Goal: Task Accomplishment & Management: Manage account settings

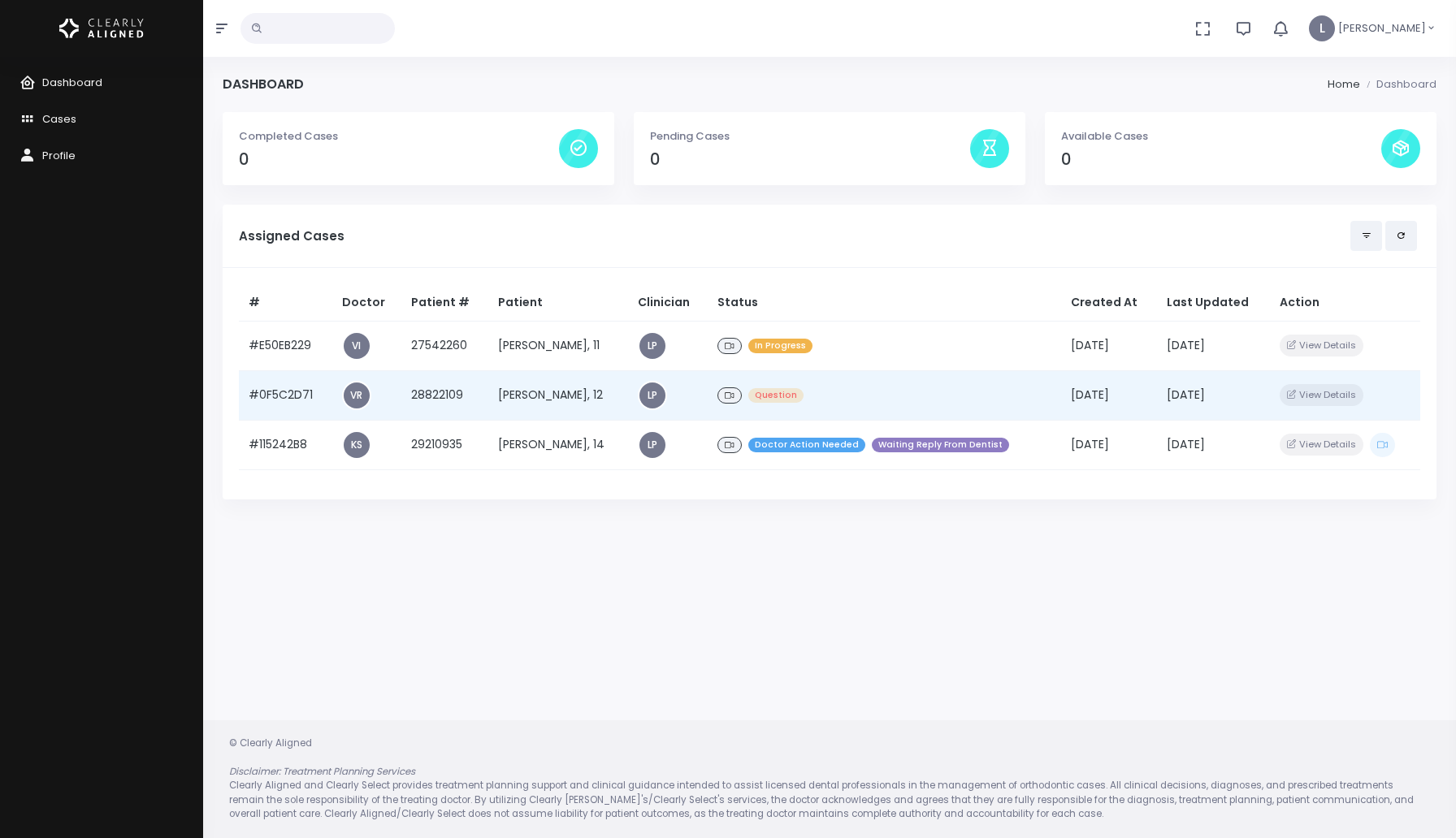
click at [514, 394] on td "[PERSON_NAME], 12" at bounding box center [558, 395] width 140 height 49
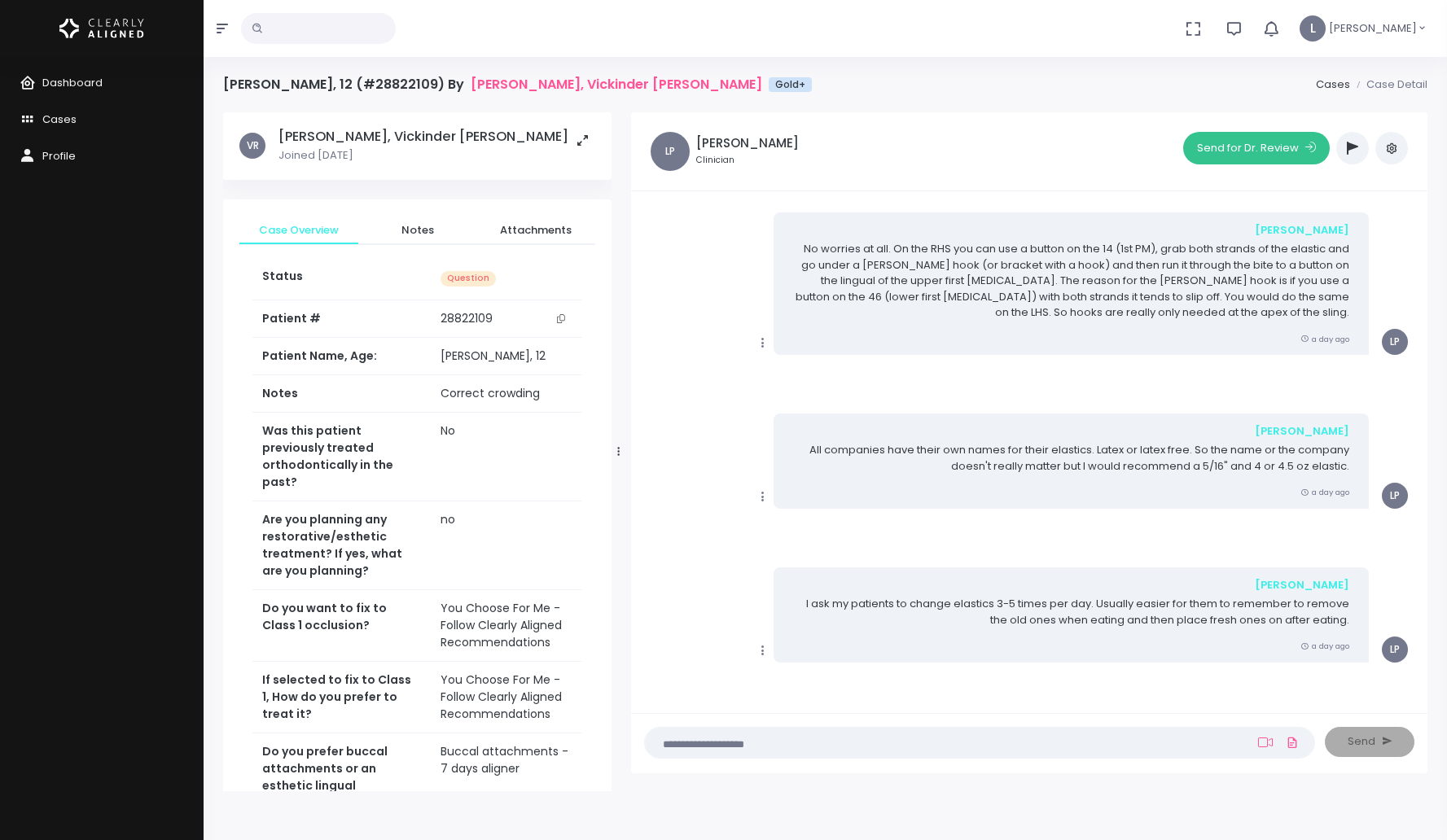
click at [1271, 151] on button "Send for Dr. Review" at bounding box center [1256, 148] width 147 height 32
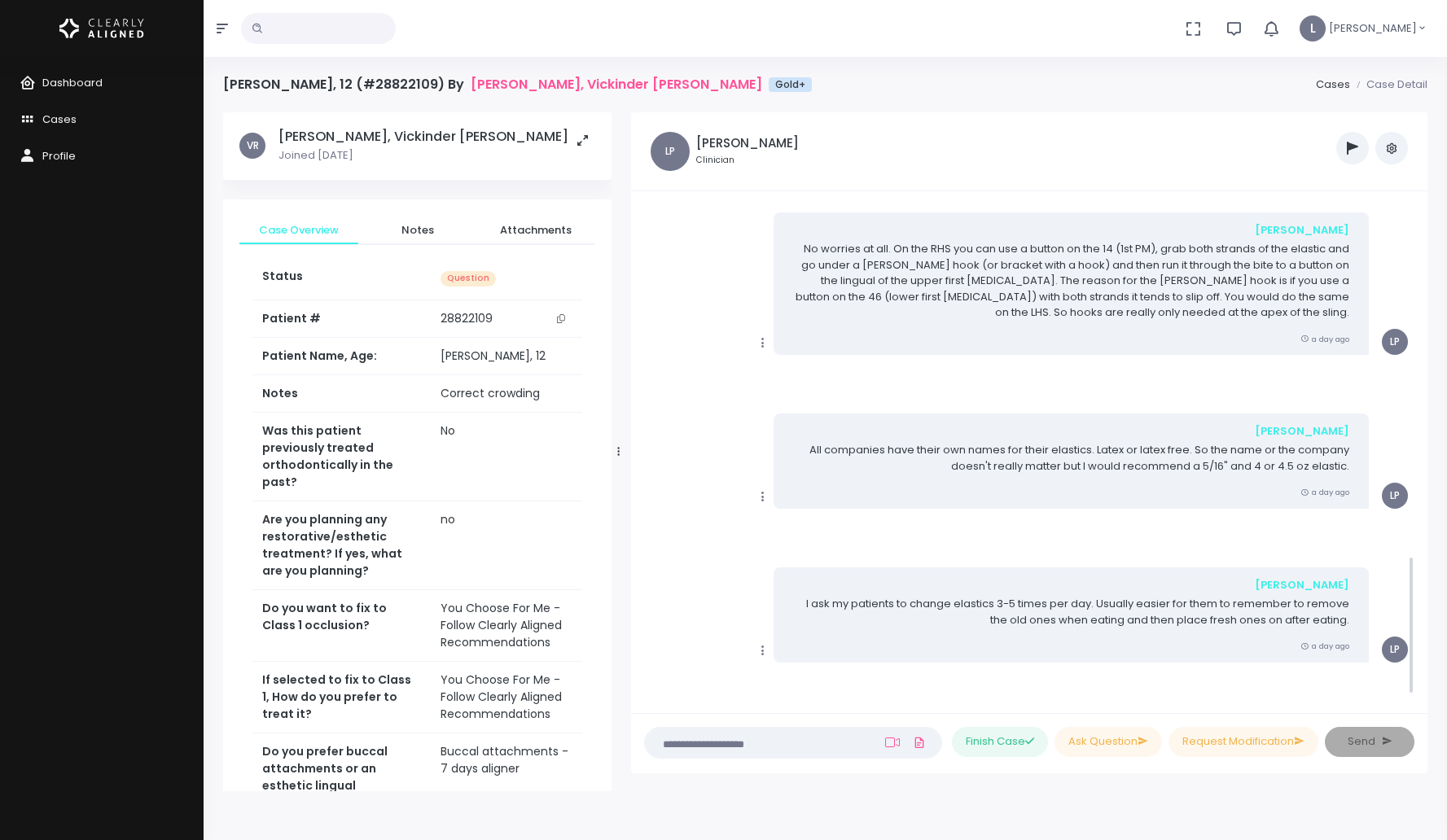
scroll to position [1247, 0]
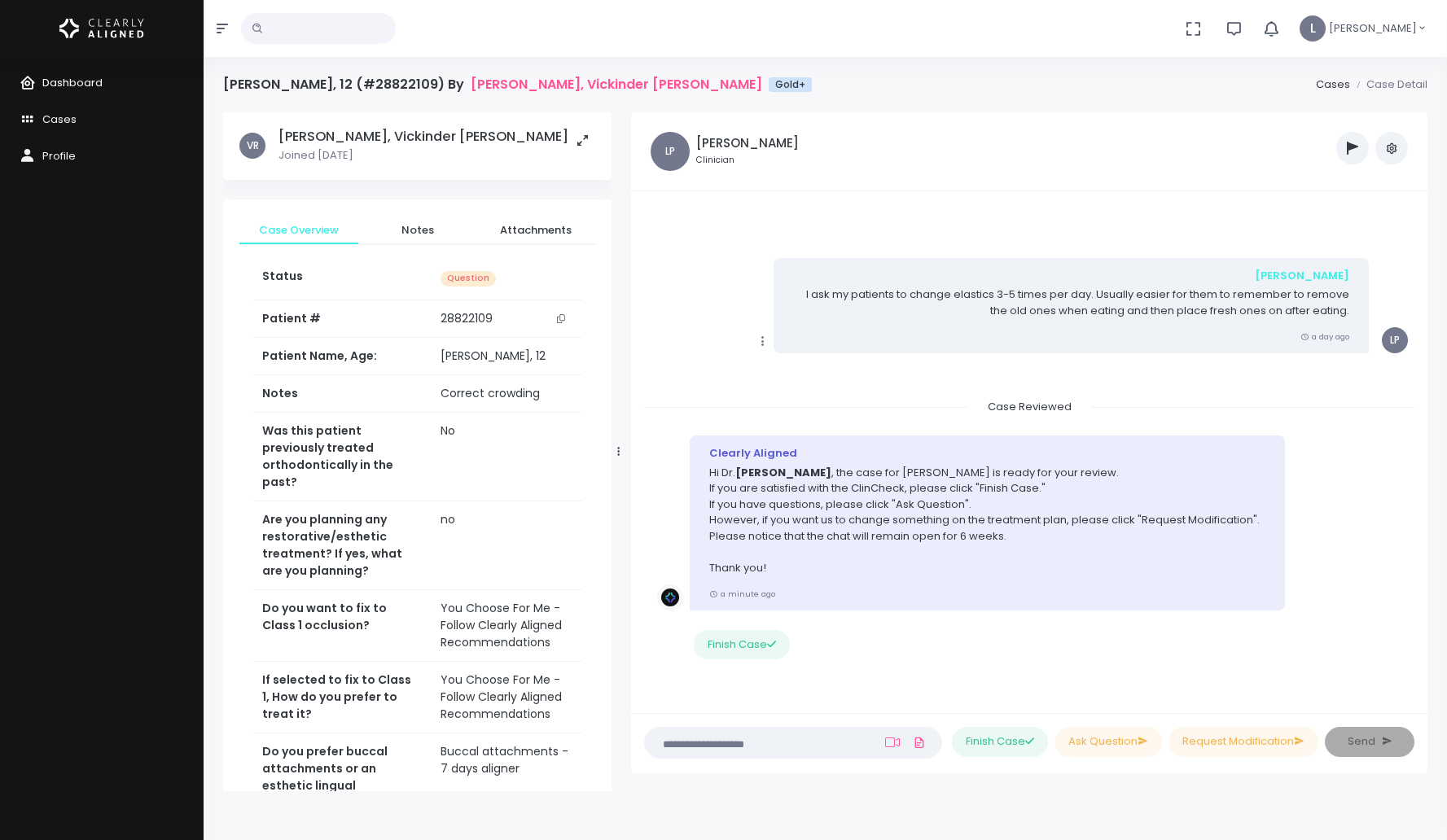
click at [75, 87] on span "Dashboard" at bounding box center [72, 83] width 60 height 15
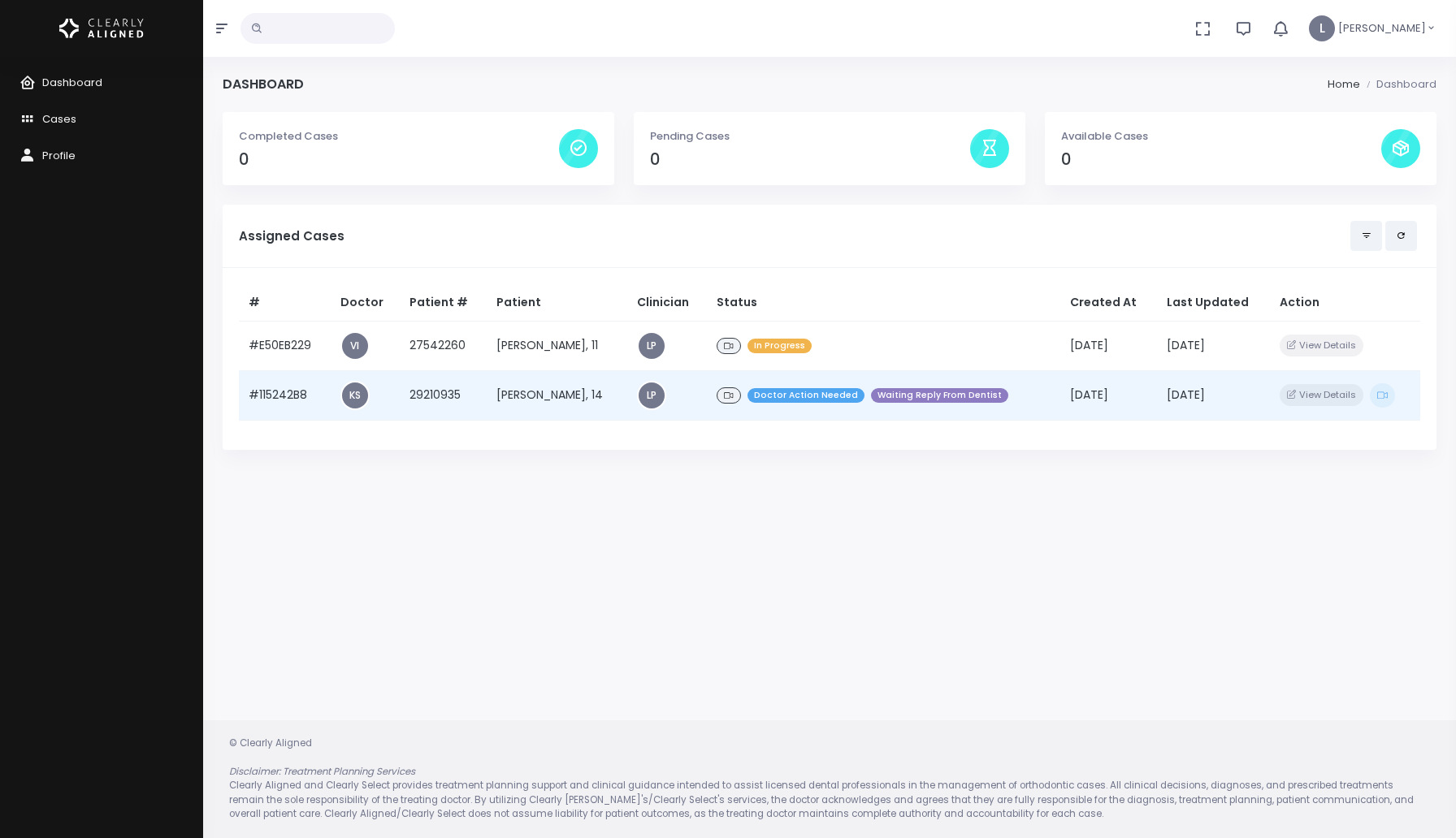
click at [555, 386] on td "[PERSON_NAME], 14" at bounding box center [557, 395] width 141 height 49
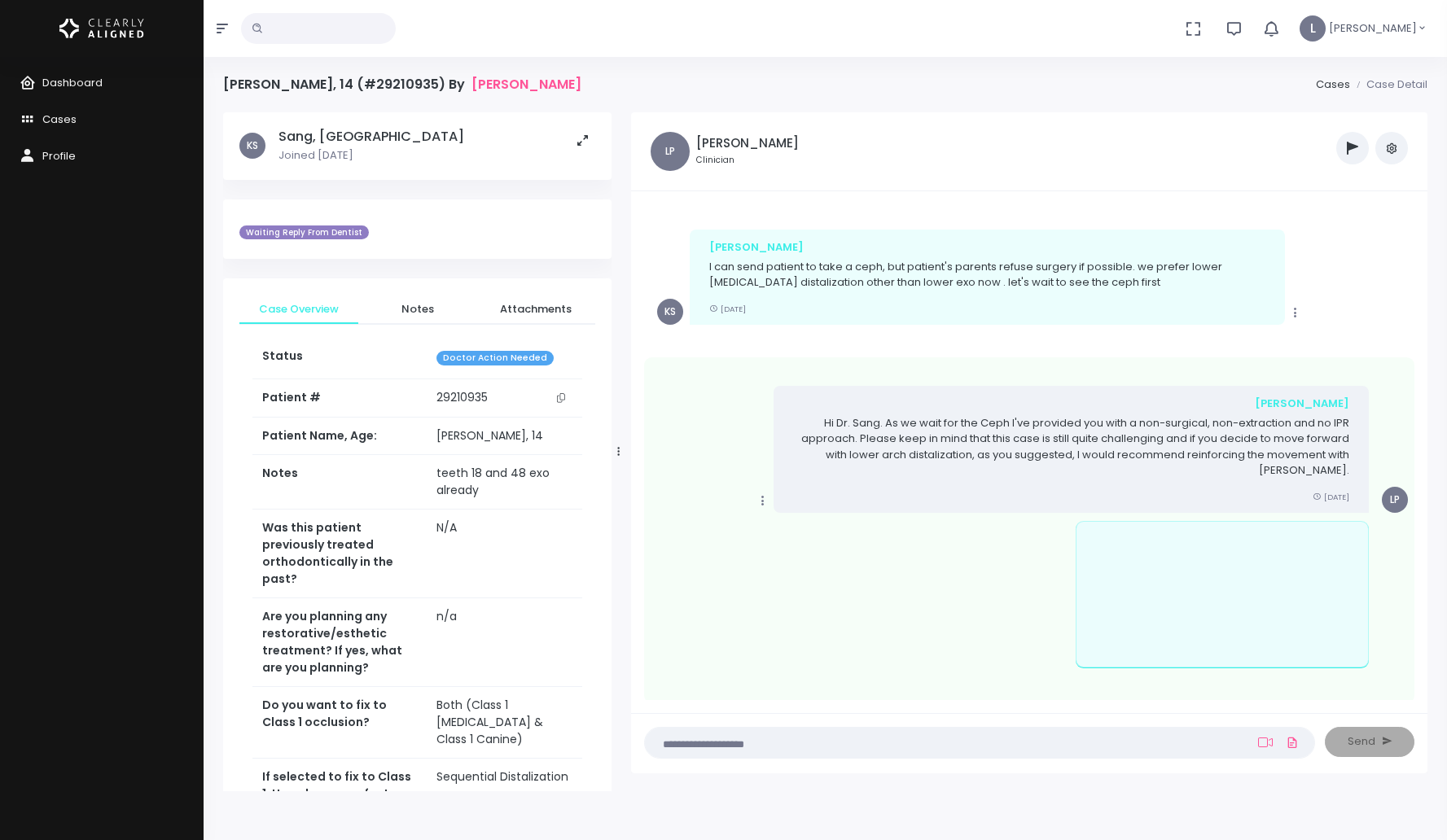
scroll to position [1622, 0]
click at [83, 78] on span "Dashboard" at bounding box center [72, 83] width 60 height 15
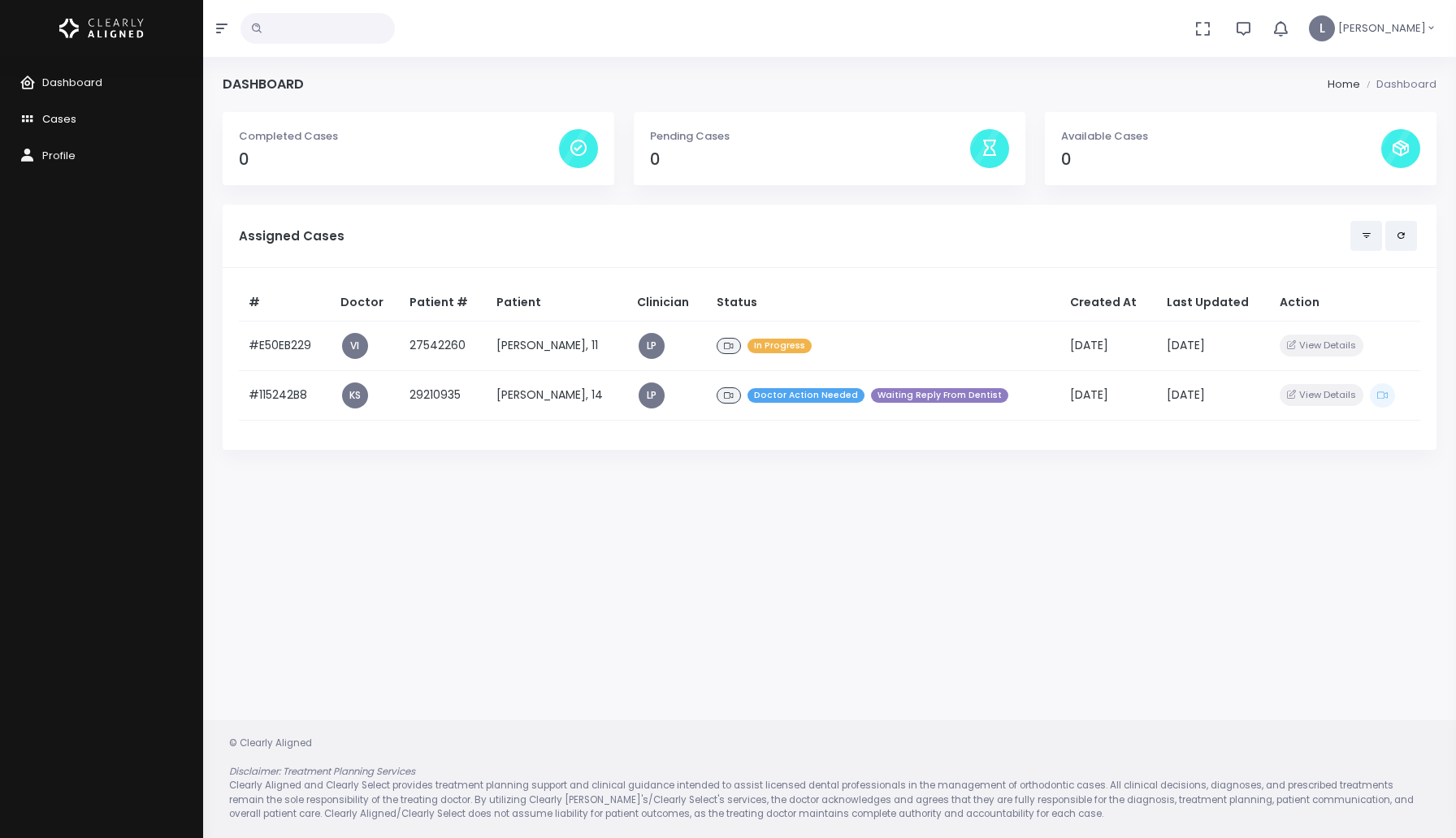
click at [74, 122] on span "Cases" at bounding box center [59, 119] width 34 height 15
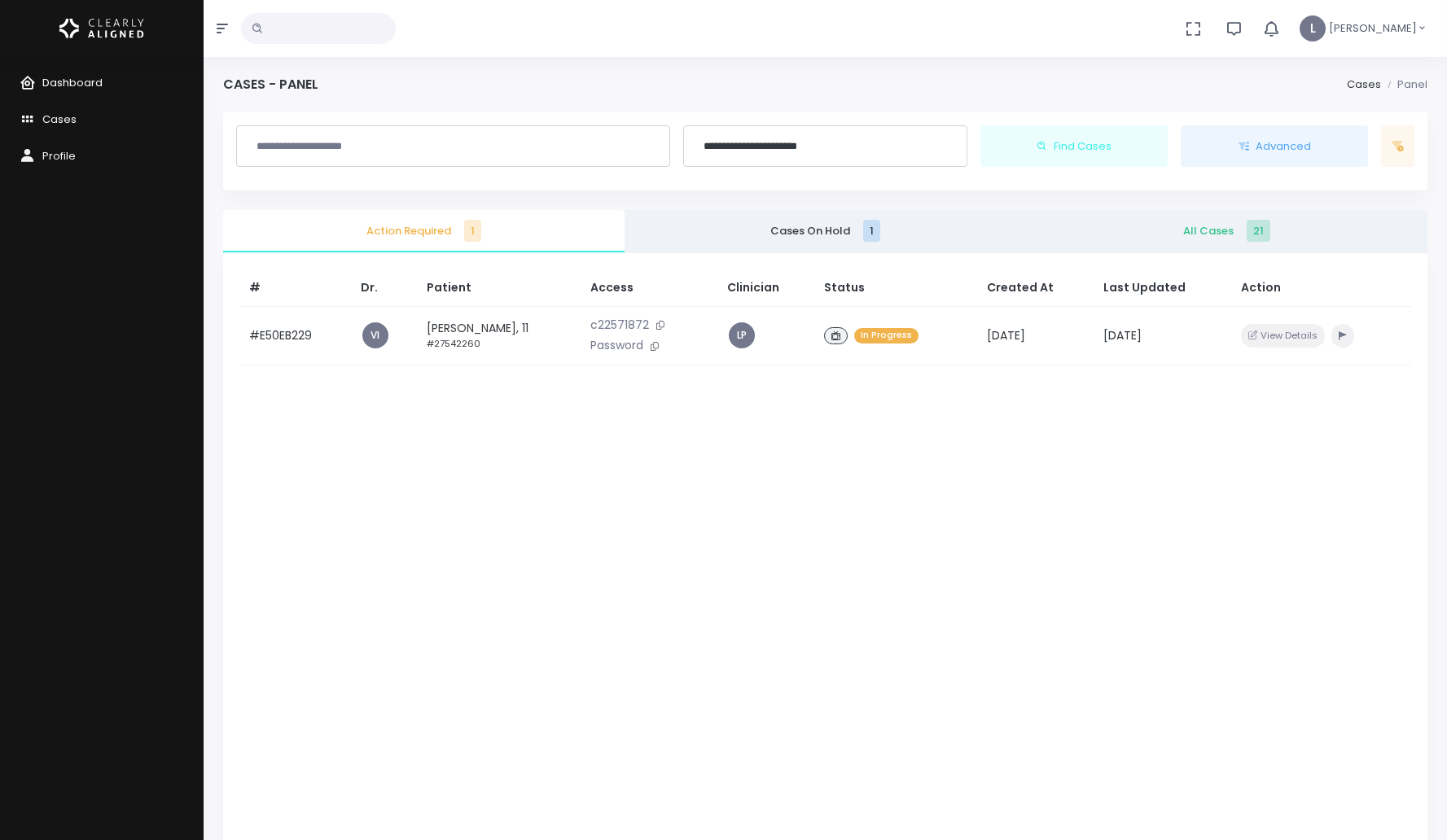
click at [98, 90] on span "Dashboard" at bounding box center [72, 83] width 60 height 15
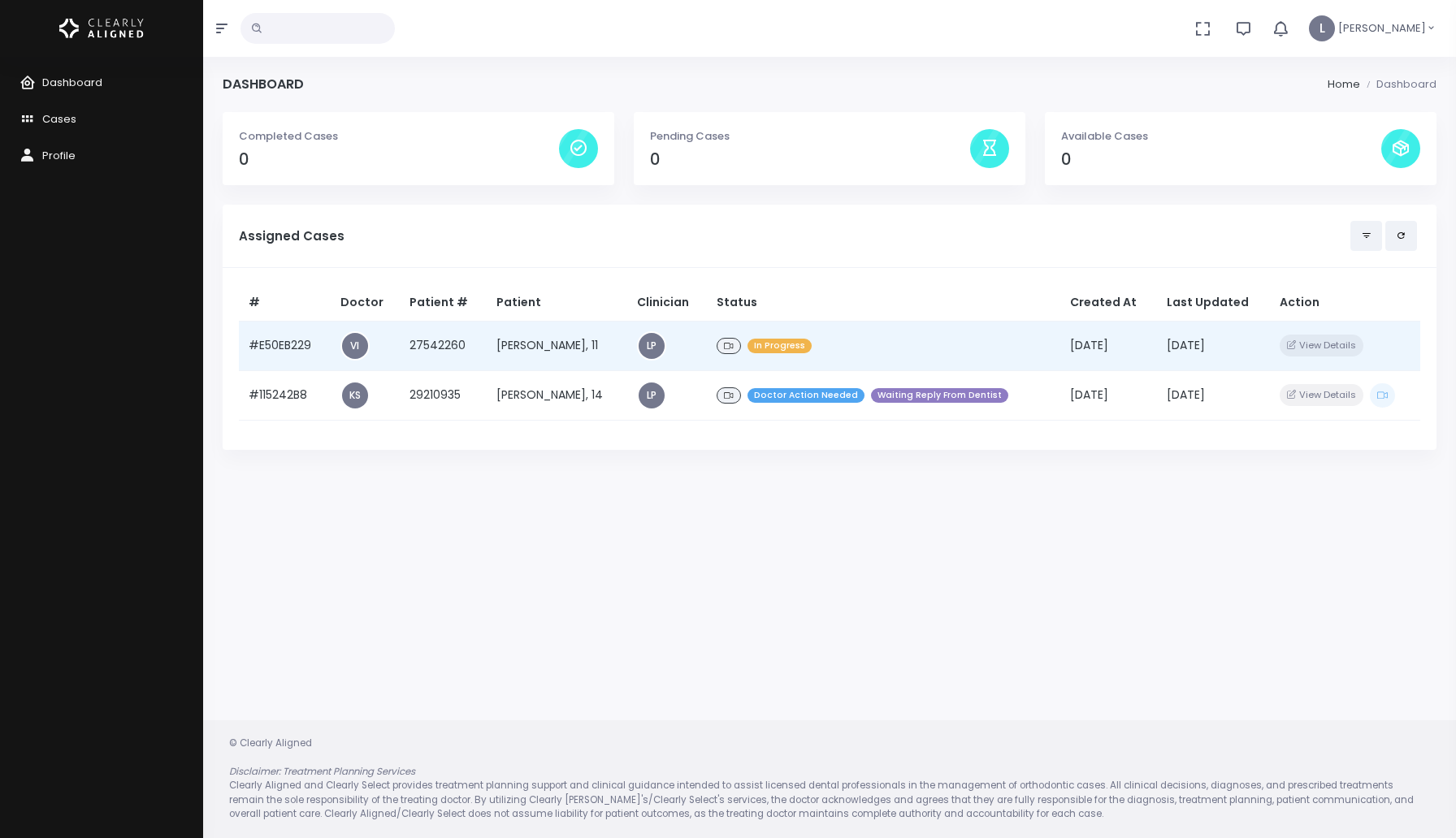
click at [593, 339] on td "[PERSON_NAME], 11" at bounding box center [557, 345] width 141 height 49
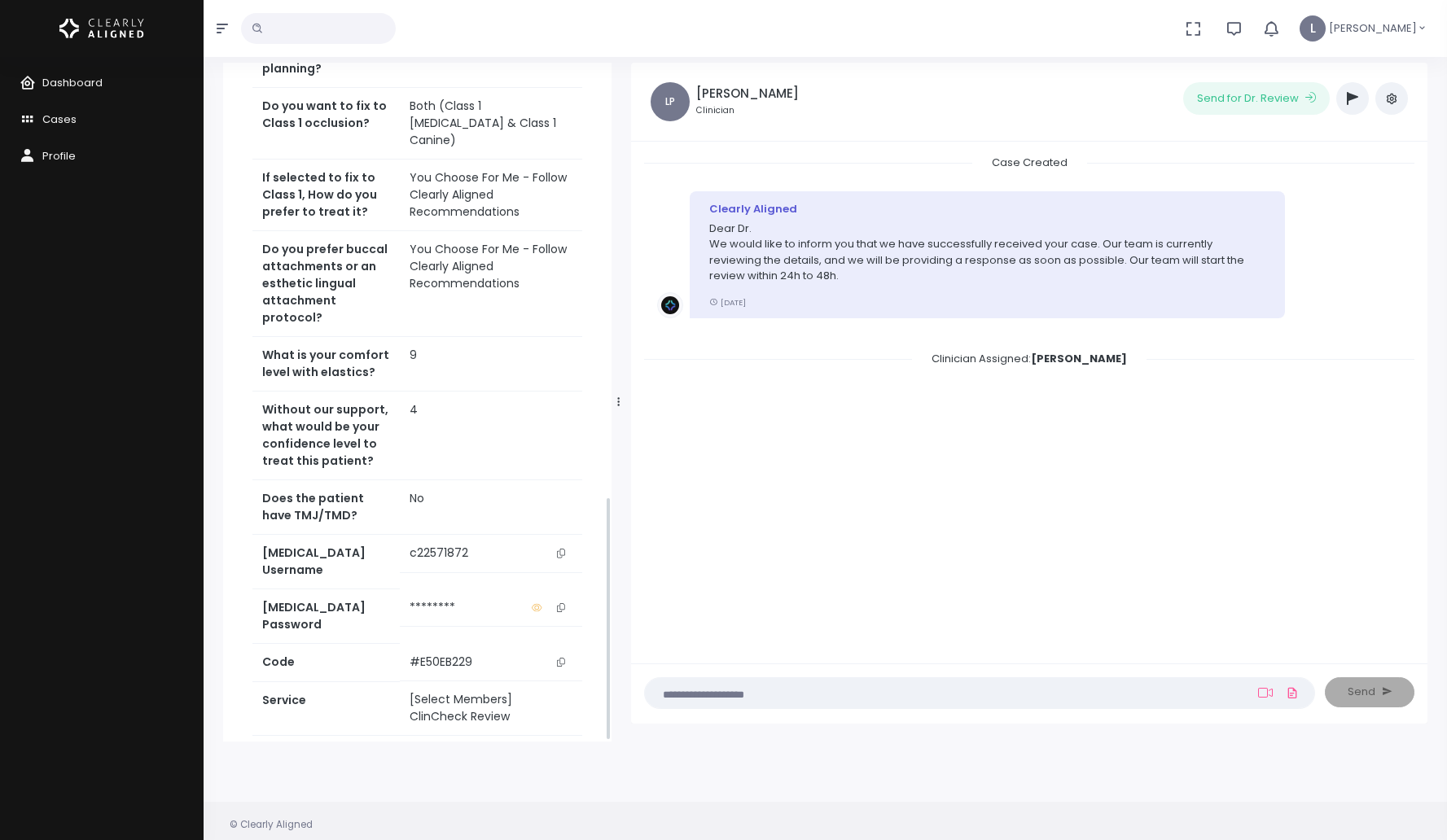
scroll to position [1206, 0]
click at [558, 547] on icon "scrollable content" at bounding box center [561, 551] width 9 height 9
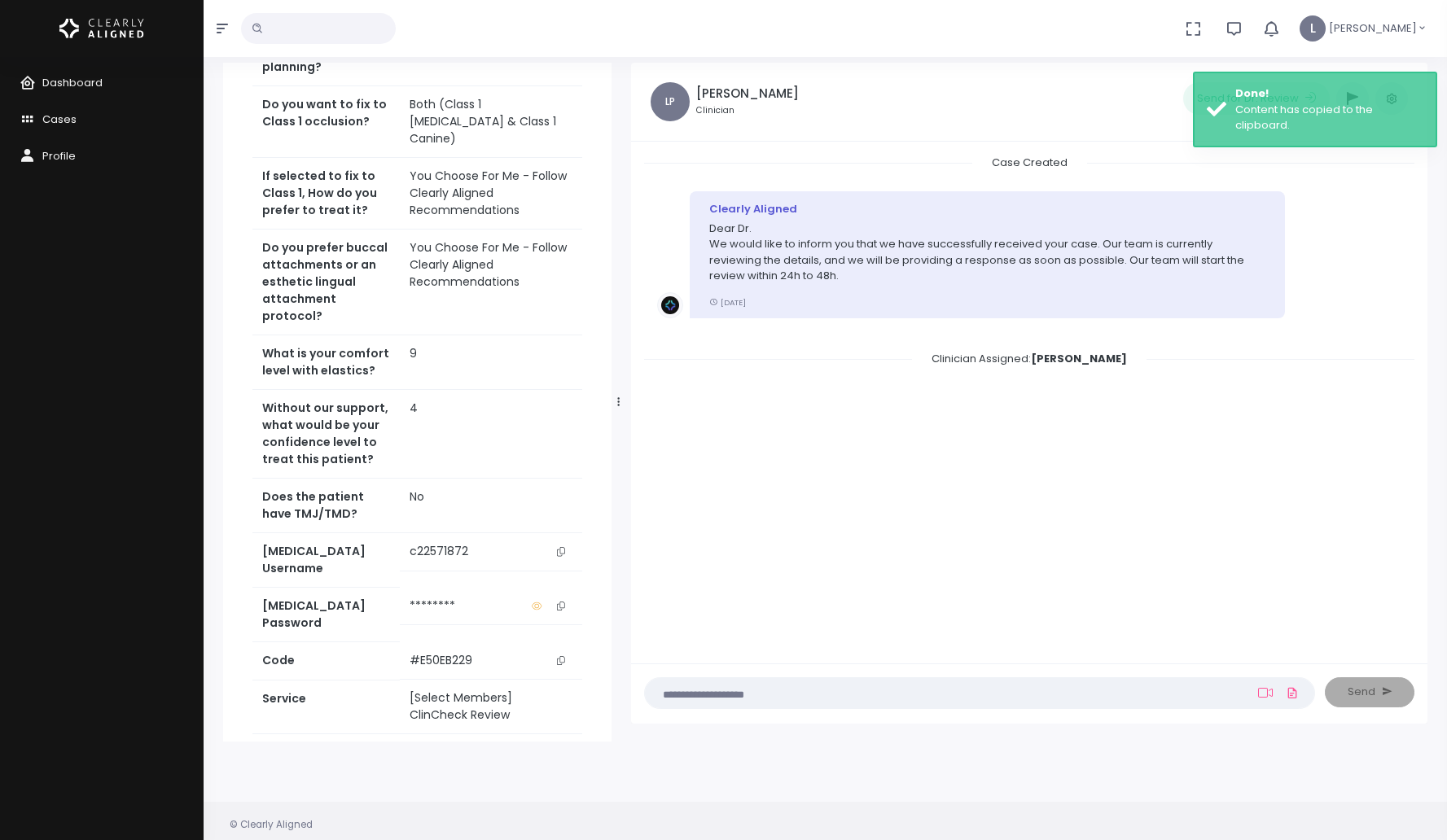
click at [440, 748] on link "Access Service" at bounding box center [418, 763] width 330 height 31
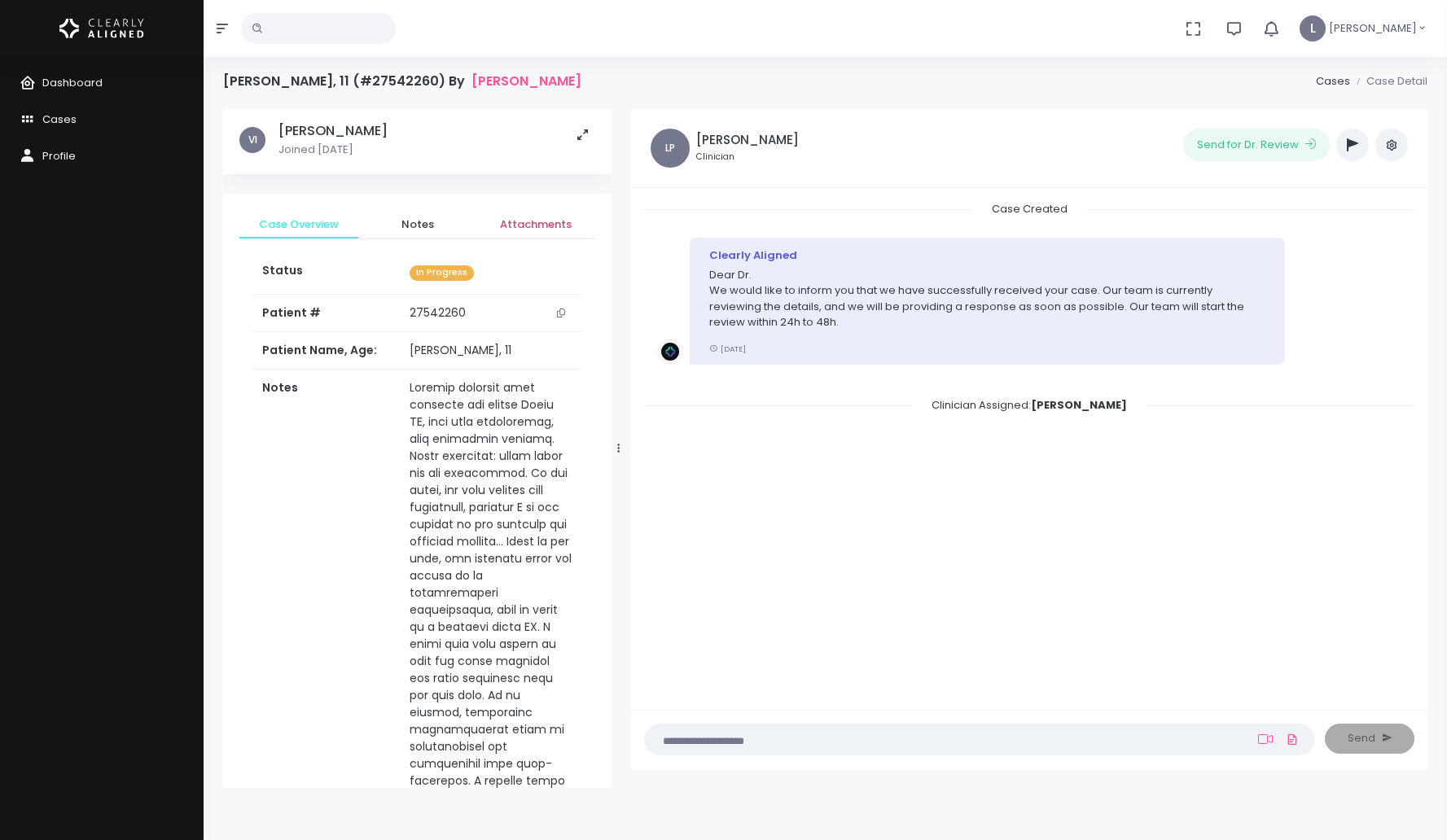
scroll to position [3, 0]
click at [532, 225] on span "Attachments" at bounding box center [535, 223] width 93 height 16
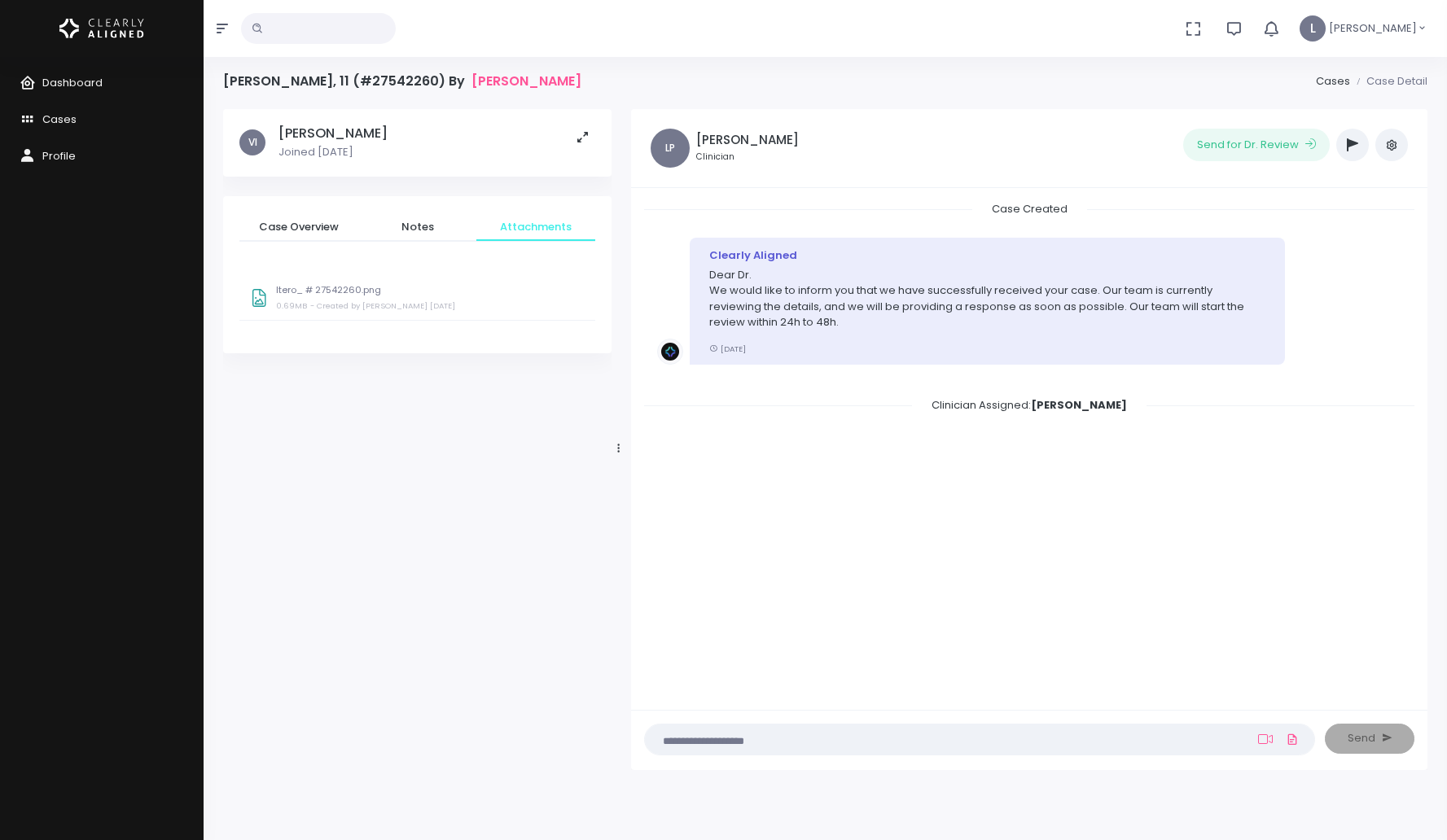
scroll to position [0, 0]
click at [365, 297] on div "Itero_ # 27542260.png 0.69MB - Created by Isabelle-Pérez, Vanessa 4 days ago" at bounding box center [430, 300] width 309 height 31
click at [425, 231] on span "Notes" at bounding box center [417, 227] width 93 height 16
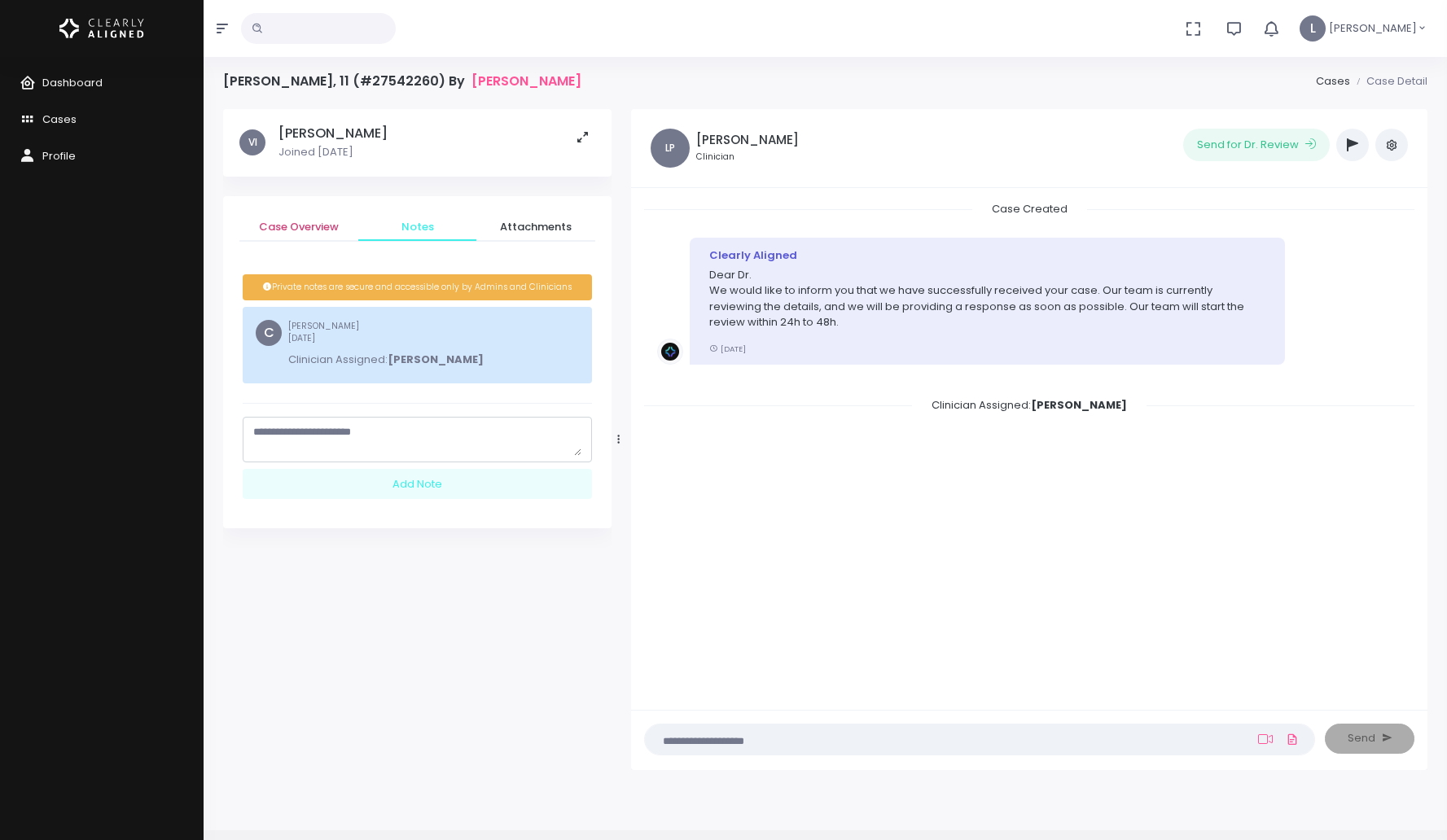
click at [316, 225] on span "Case Overview" at bounding box center [299, 227] width 93 height 16
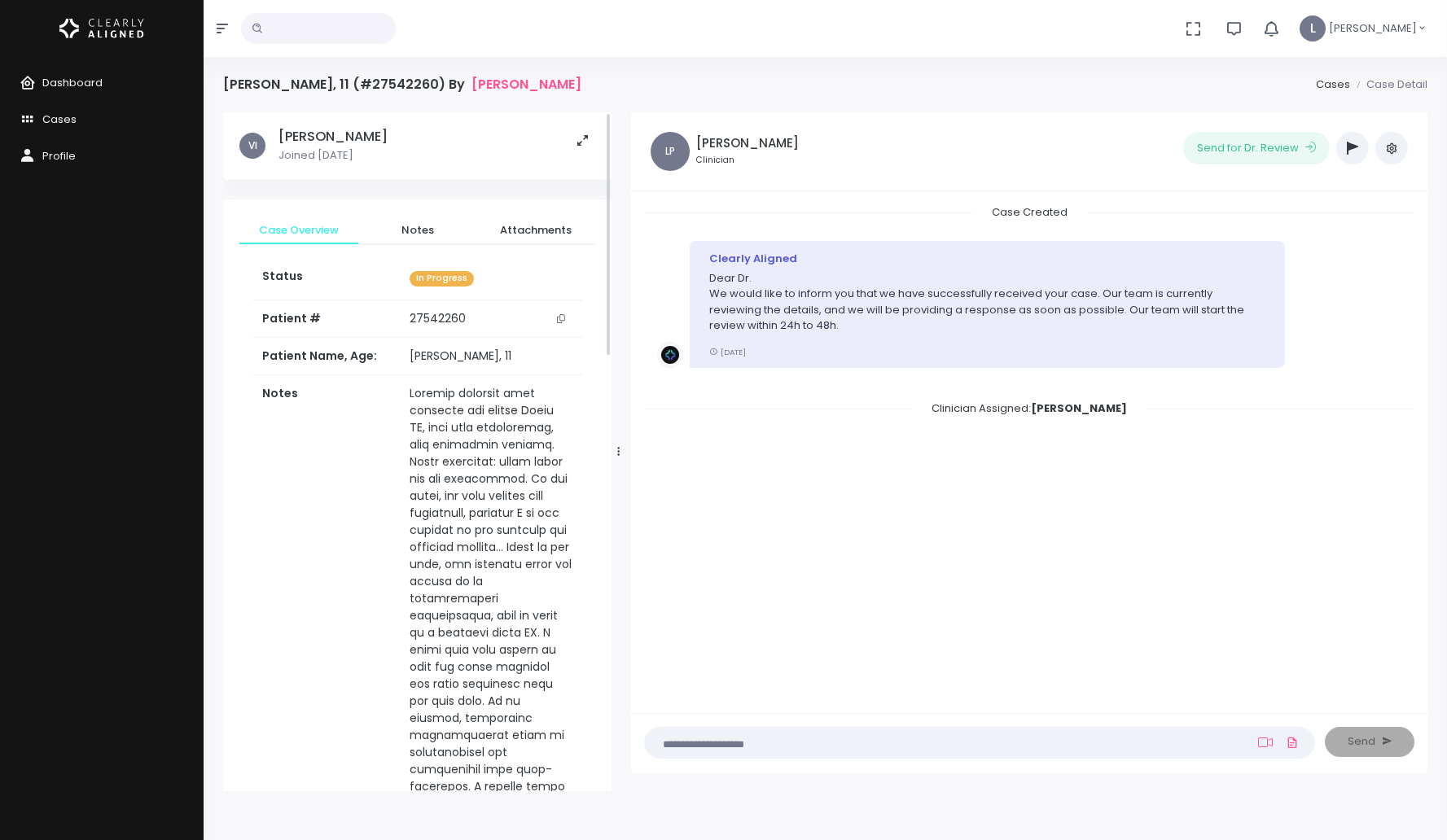
scroll to position [1206, 0]
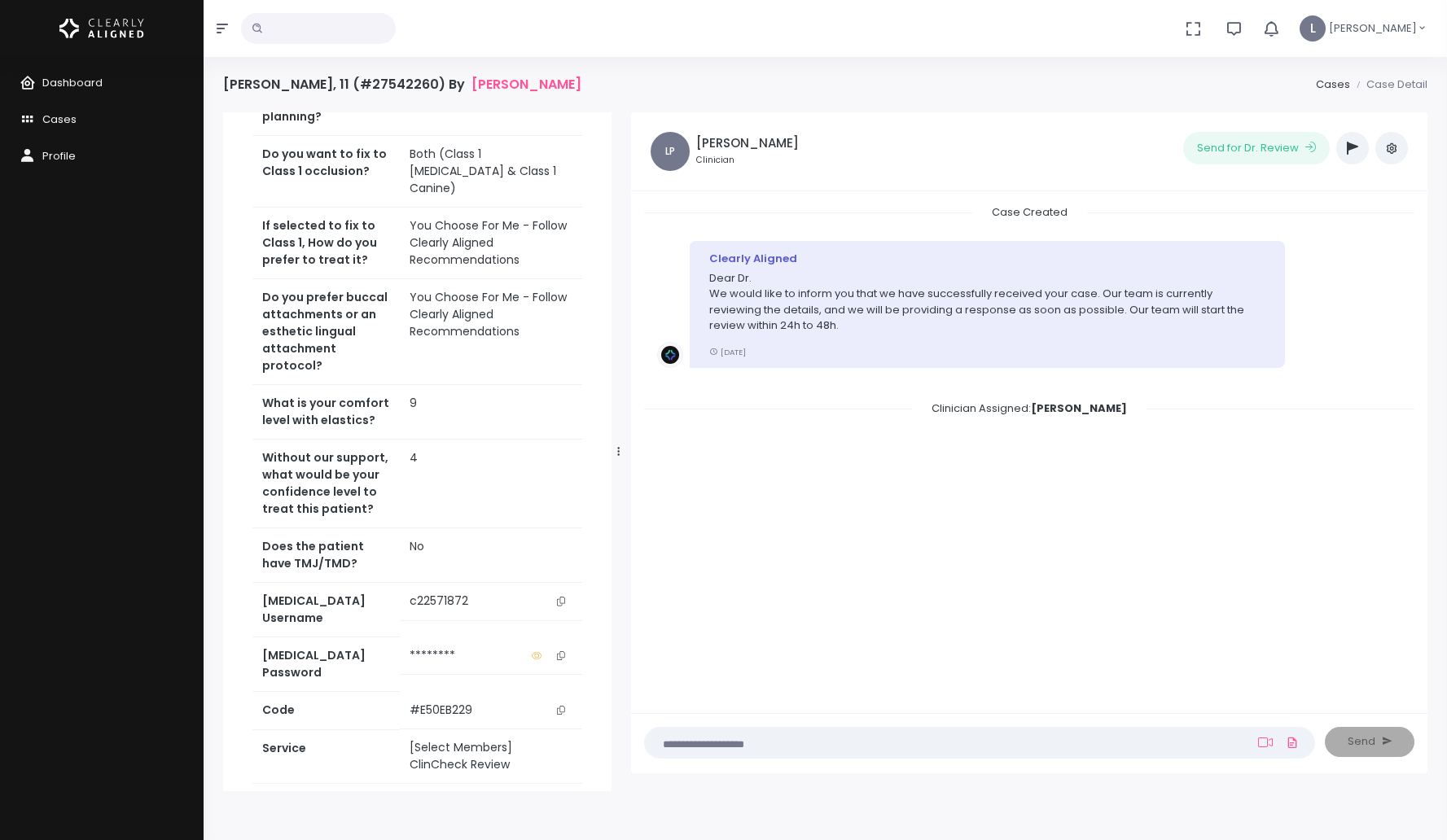
click at [715, 753] on nick-textarea "(Obrigatório)" at bounding box center [979, 742] width 671 height 31
click at [717, 748] on textarea at bounding box center [947, 742] width 587 height 18
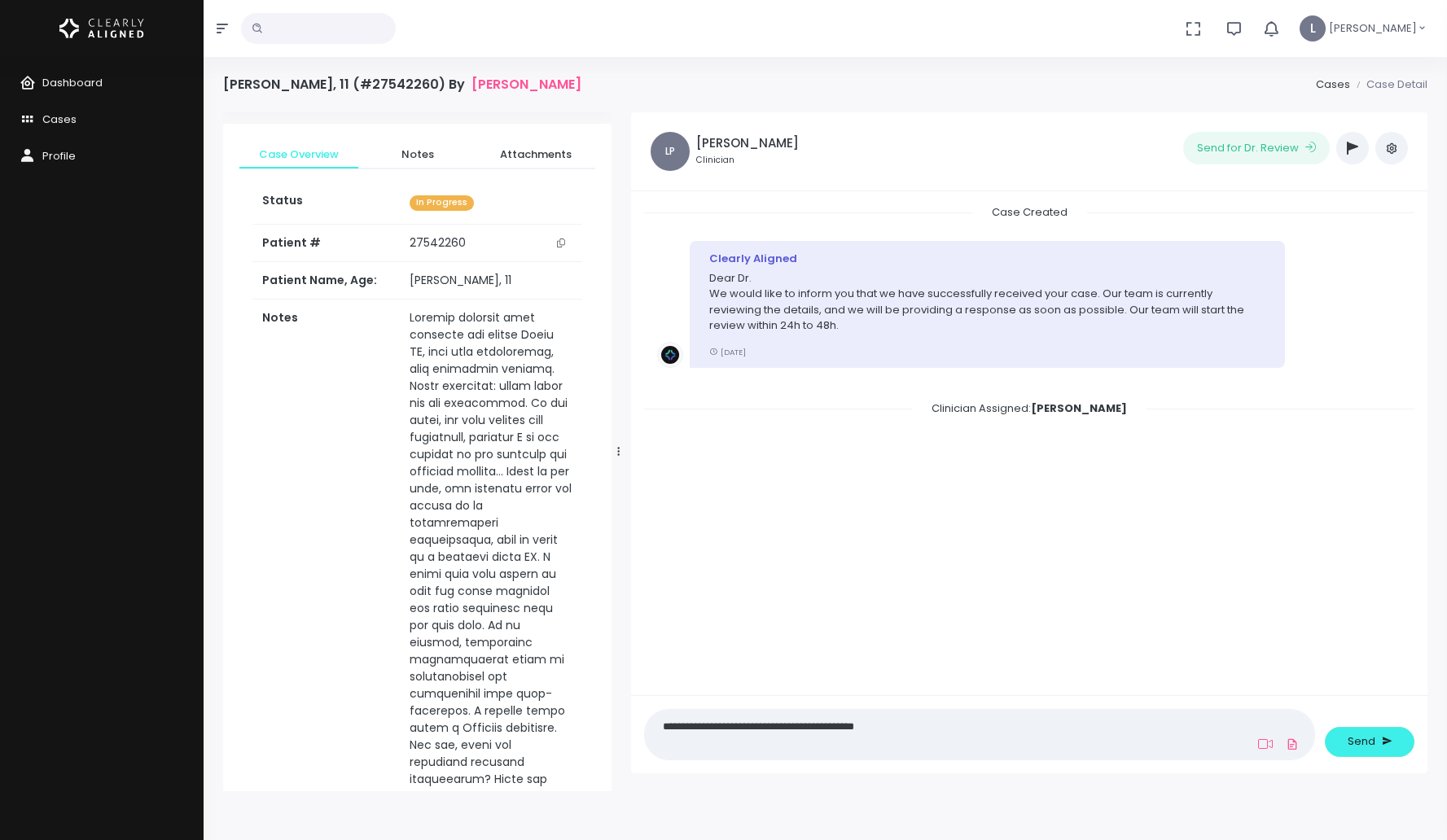
scroll to position [0, 0]
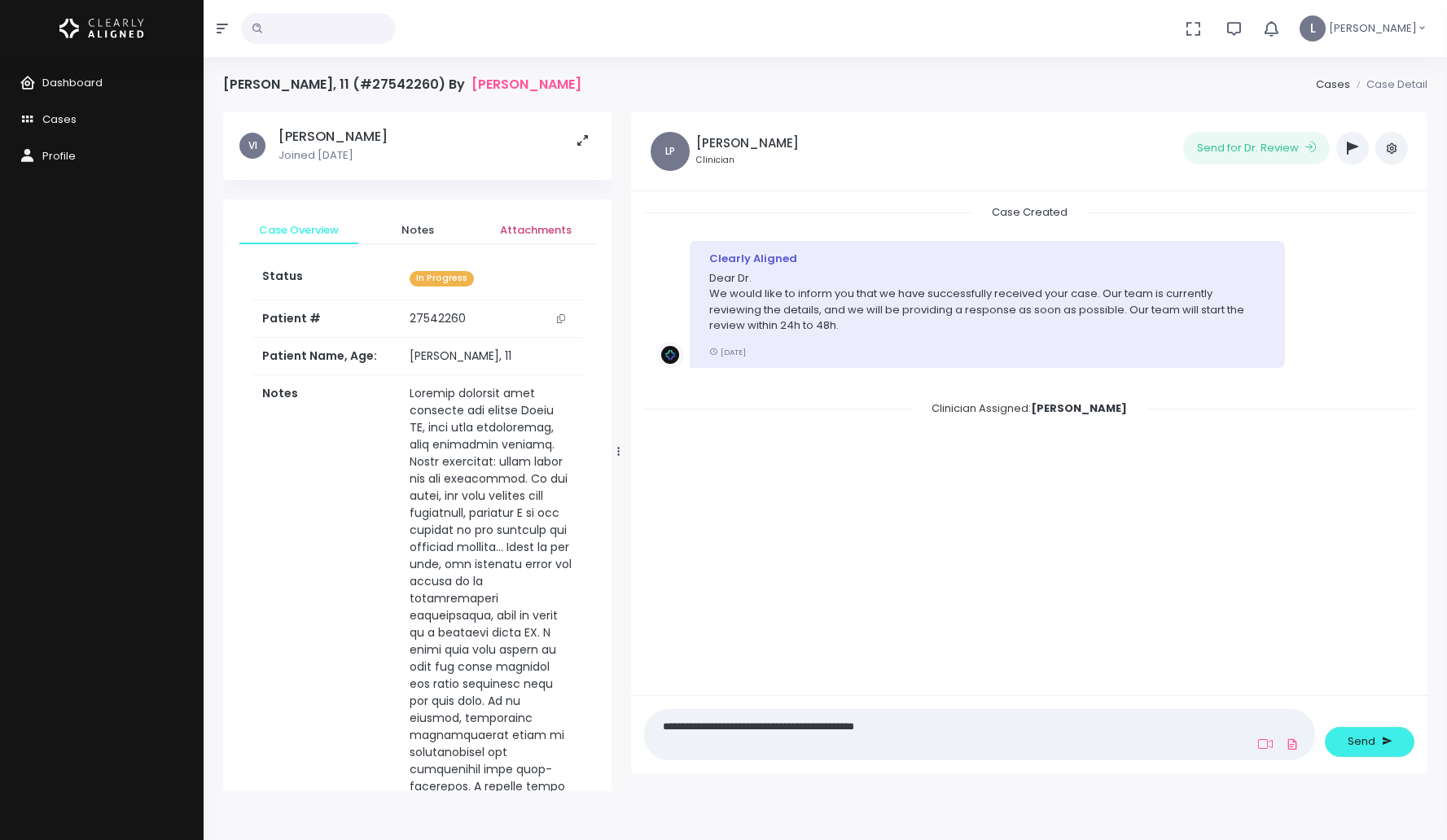
type textarea "**********"
click at [543, 228] on span "Attachments" at bounding box center [535, 230] width 93 height 16
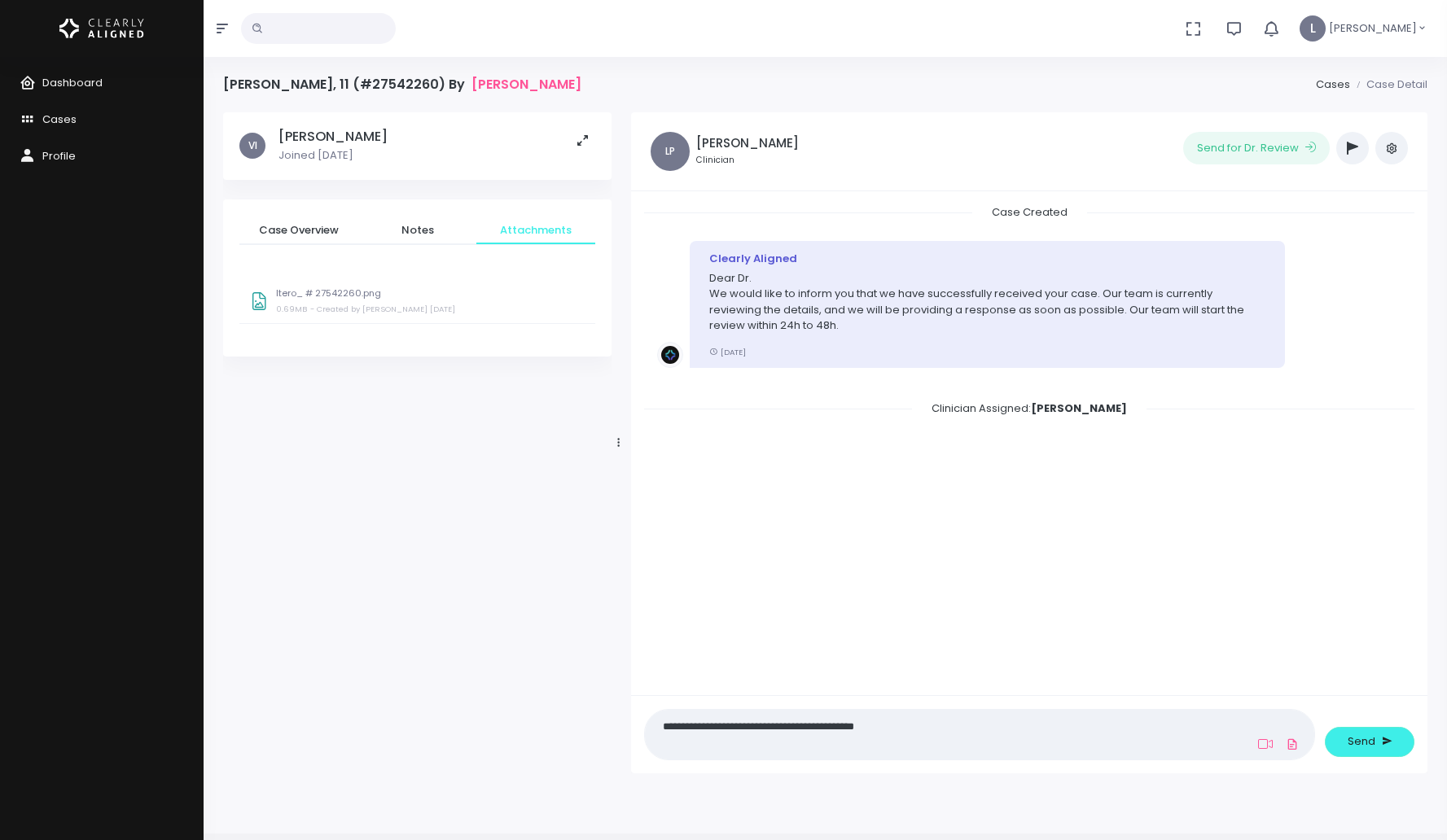
click at [360, 294] on p "Itero_ # 27542260.png" at bounding box center [430, 293] width 309 height 10
click at [1358, 748] on span "Send" at bounding box center [1361, 741] width 28 height 16
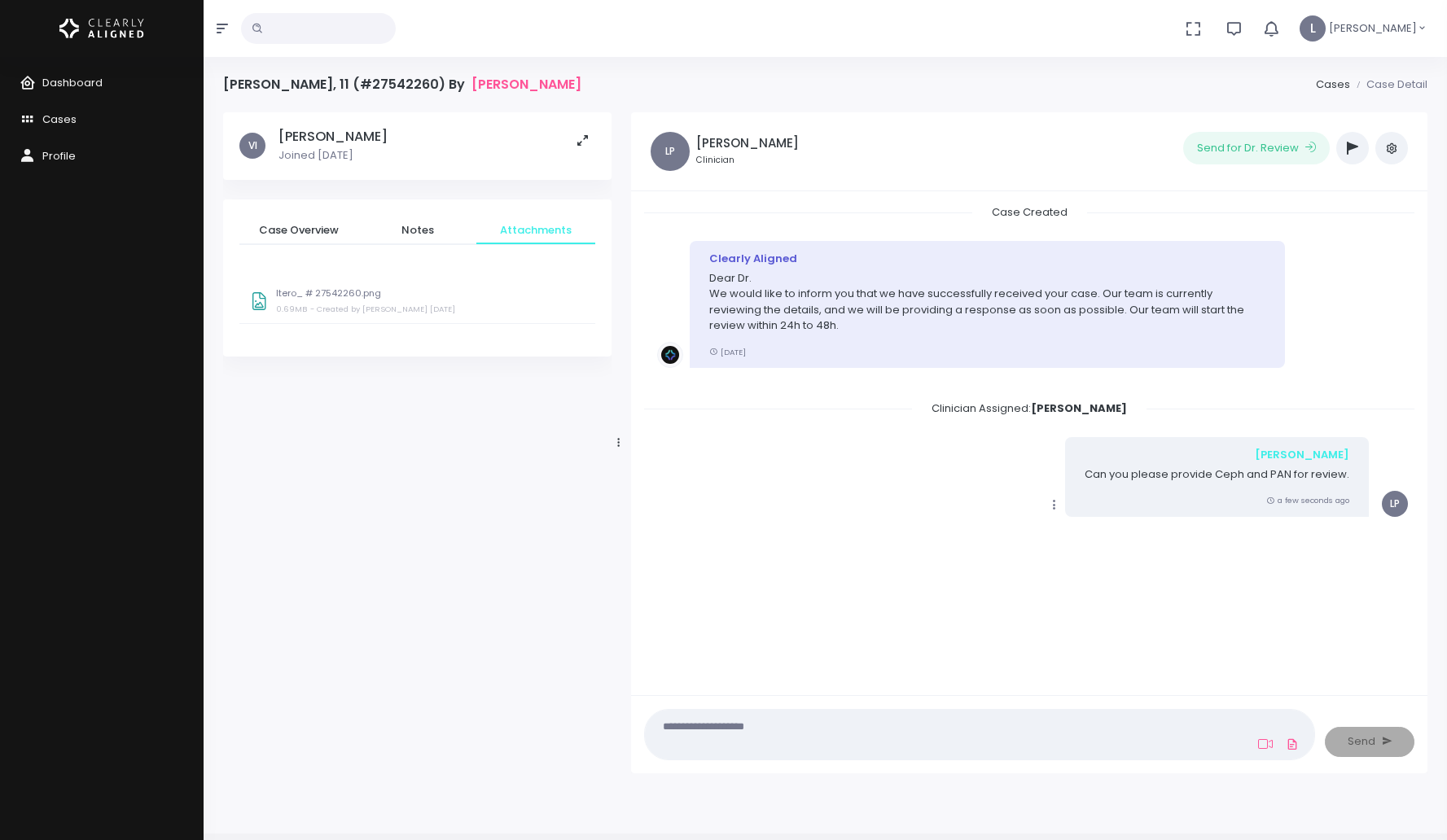
click at [1343, 147] on button "button" at bounding box center [1353, 148] width 32 height 32
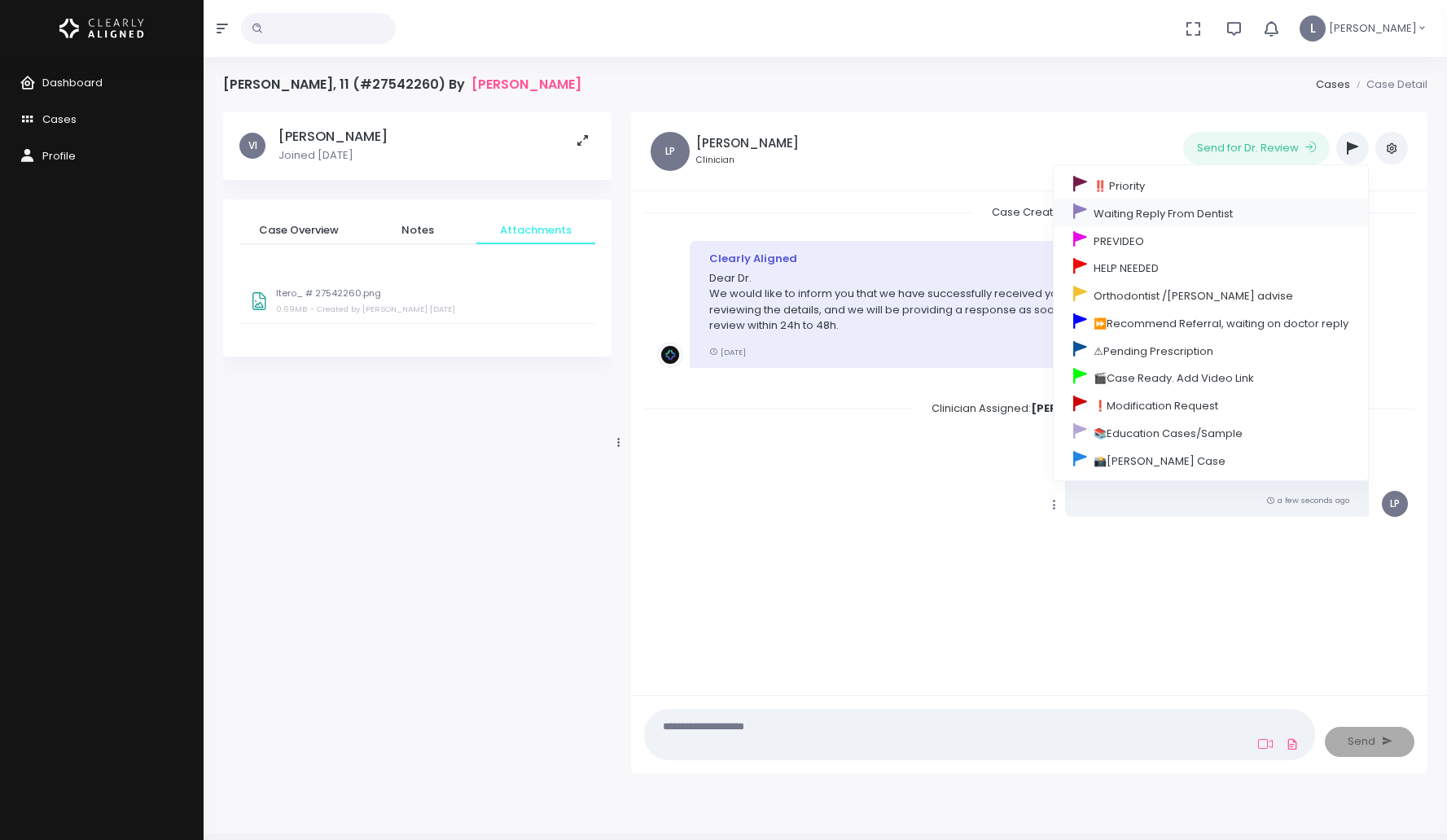
click at [1209, 210] on link "Waiting Reply From Dentist" at bounding box center [1211, 212] width 315 height 28
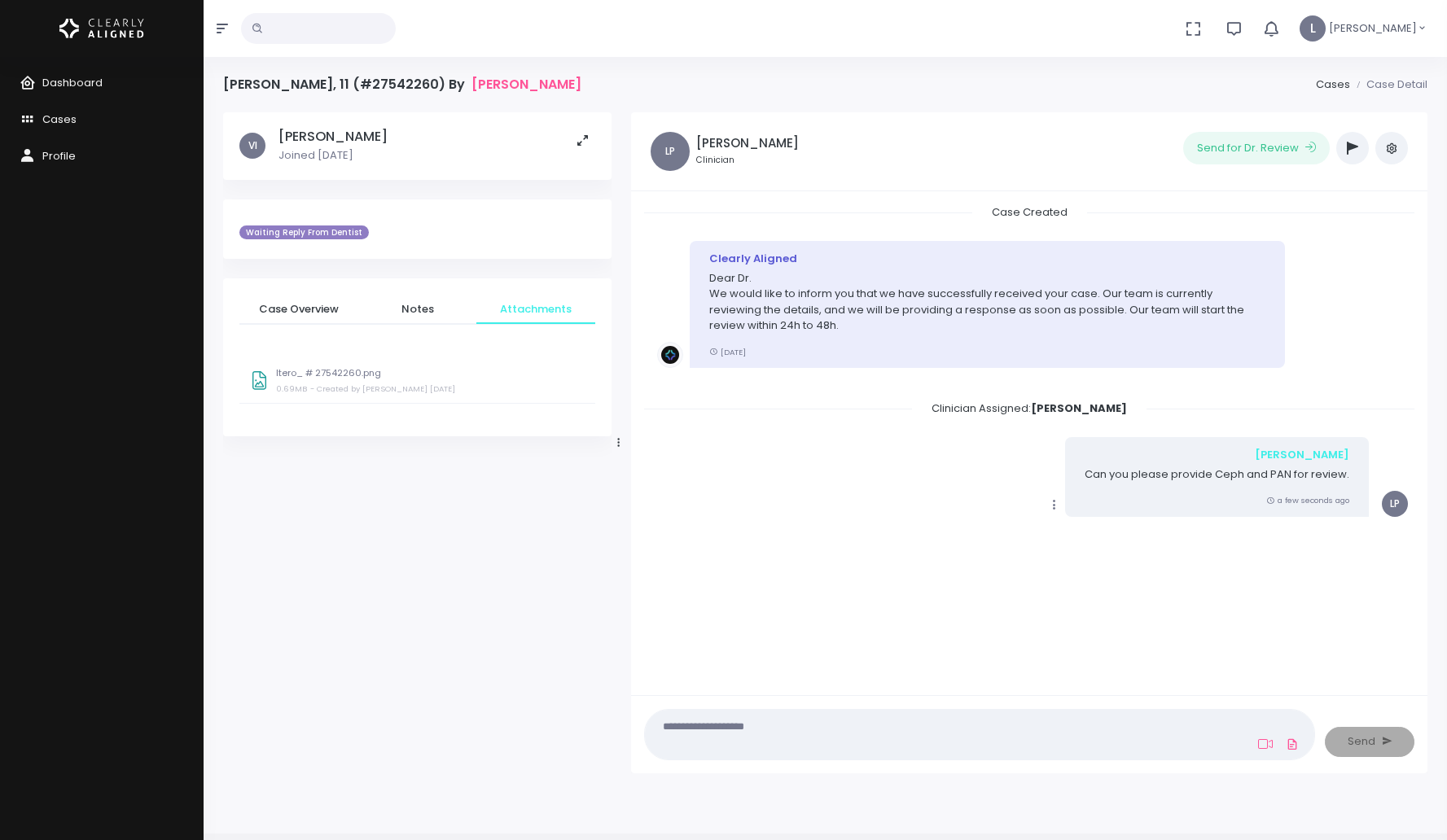
click at [1346, 158] on button "button" at bounding box center [1353, 148] width 32 height 32
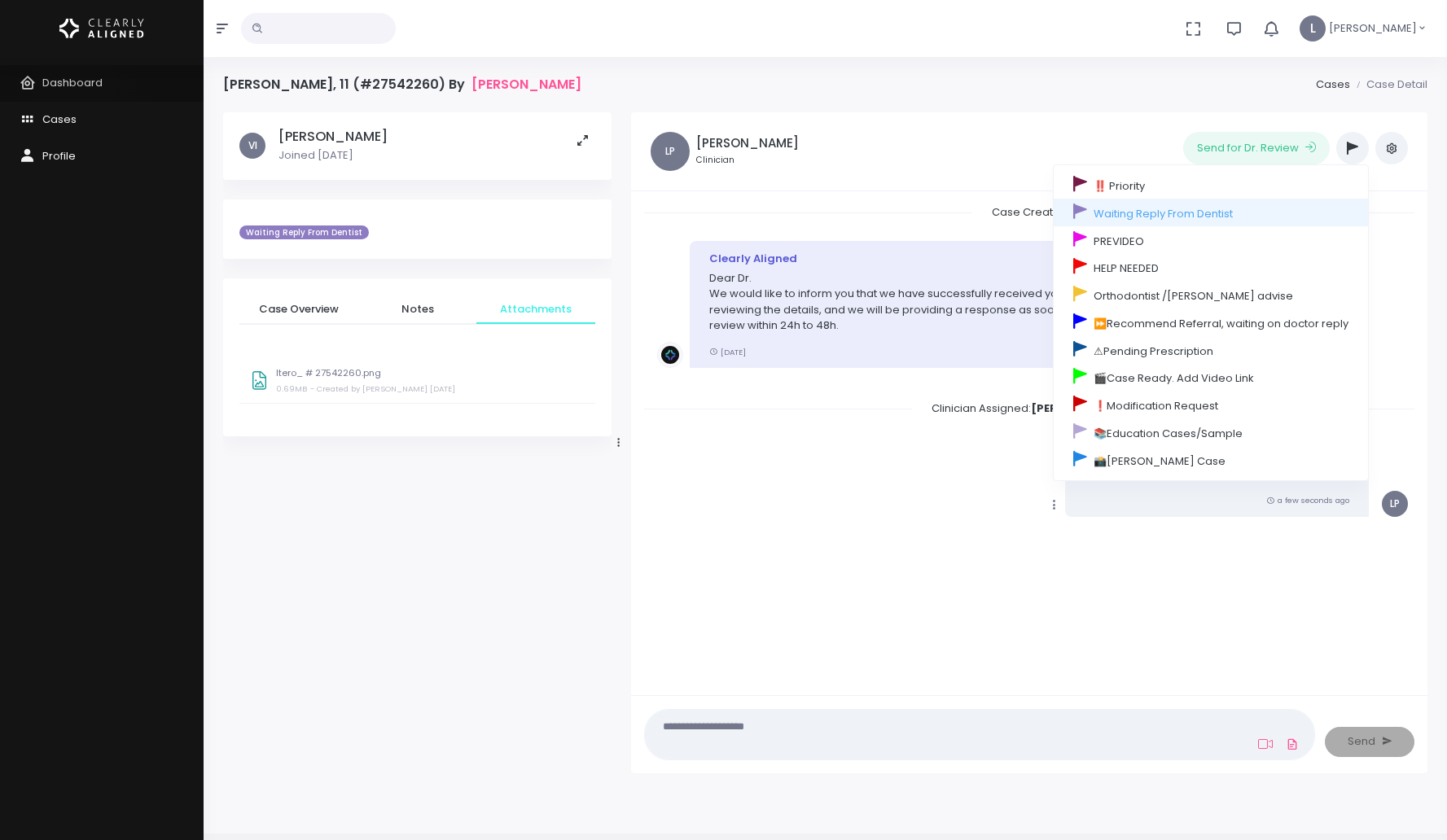
click at [73, 83] on span "Dashboard" at bounding box center [72, 83] width 60 height 15
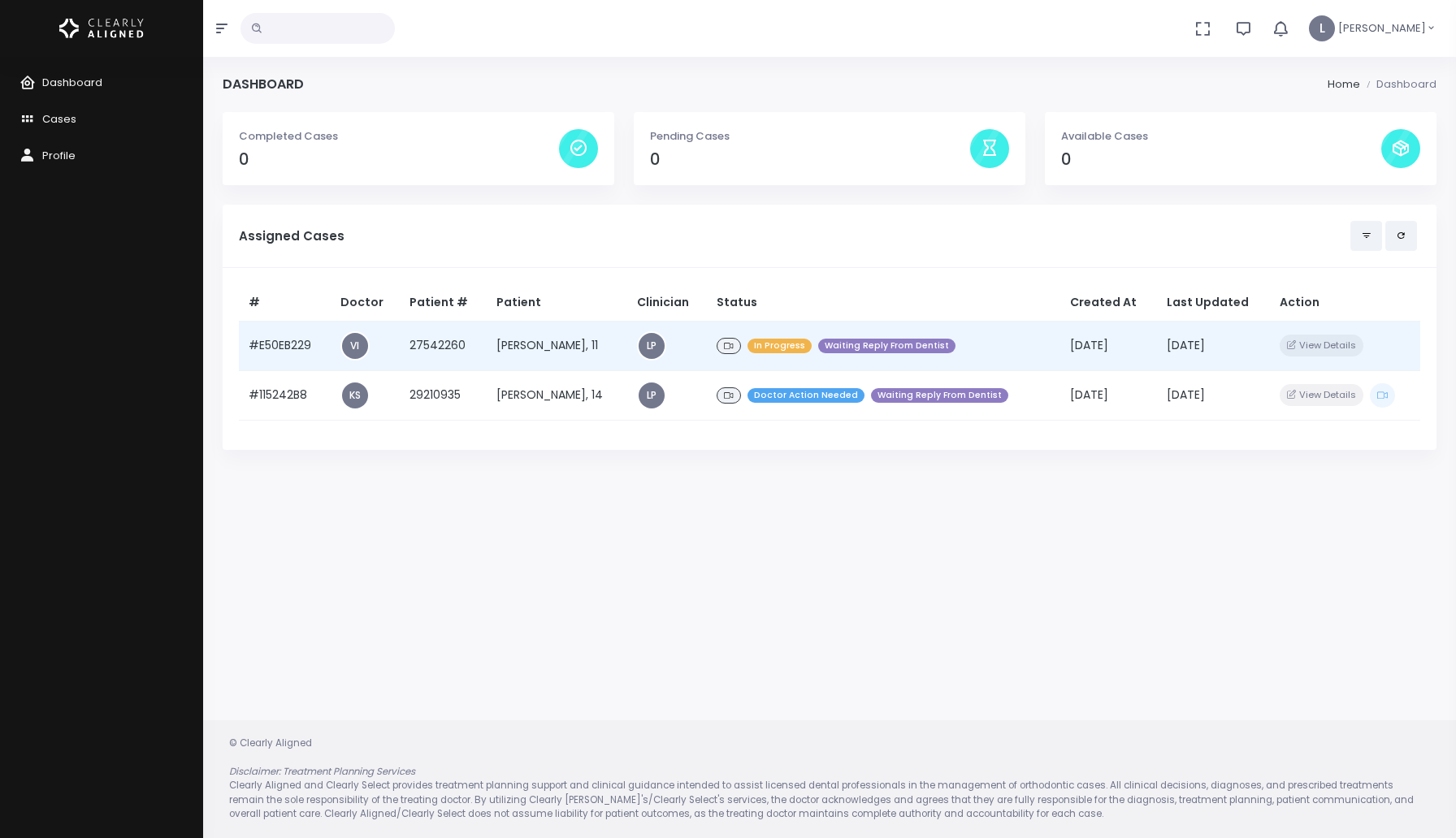
click at [601, 346] on td "[PERSON_NAME], 11" at bounding box center [557, 345] width 141 height 49
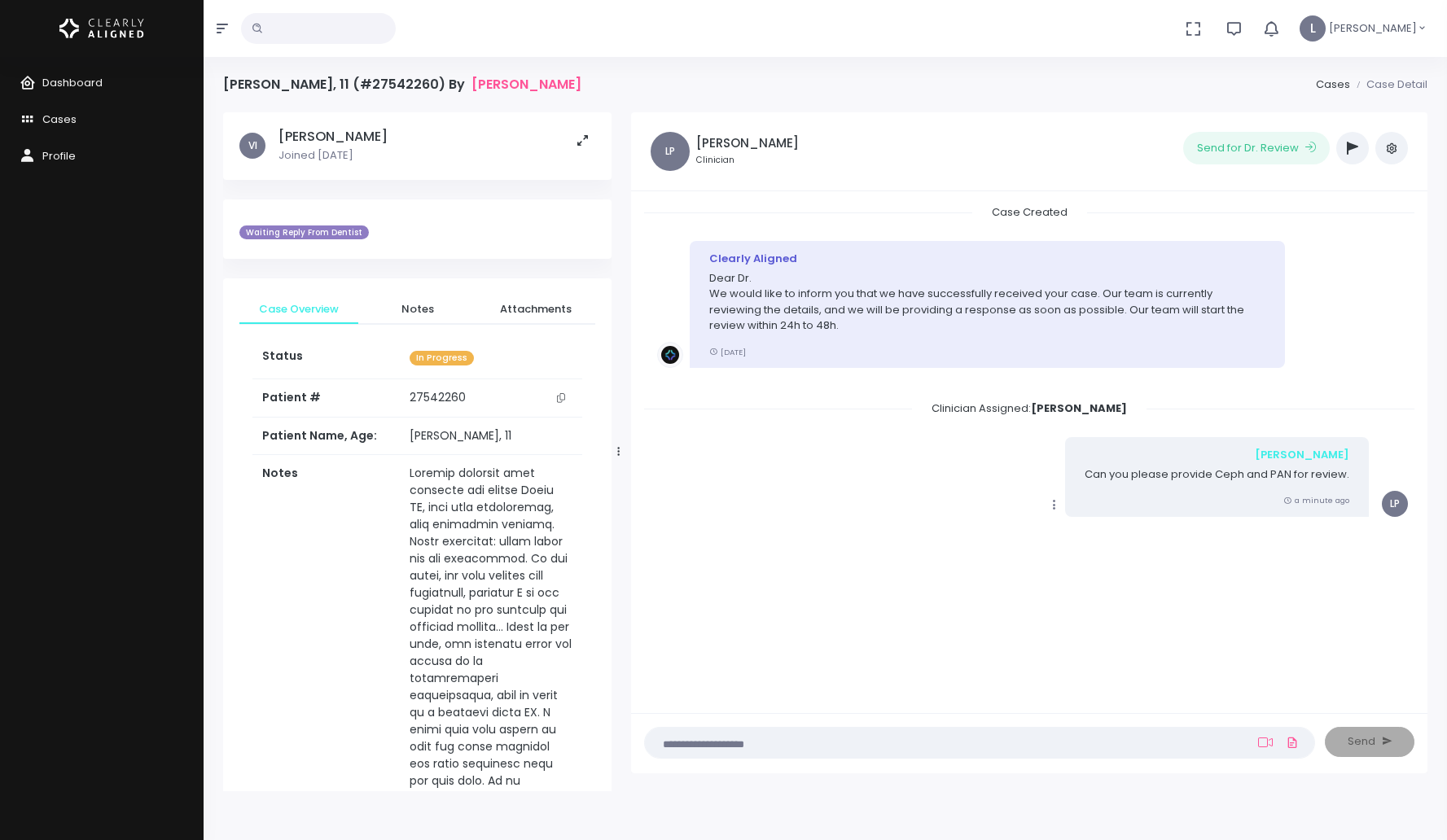
click at [1347, 158] on button "button" at bounding box center [1353, 148] width 32 height 32
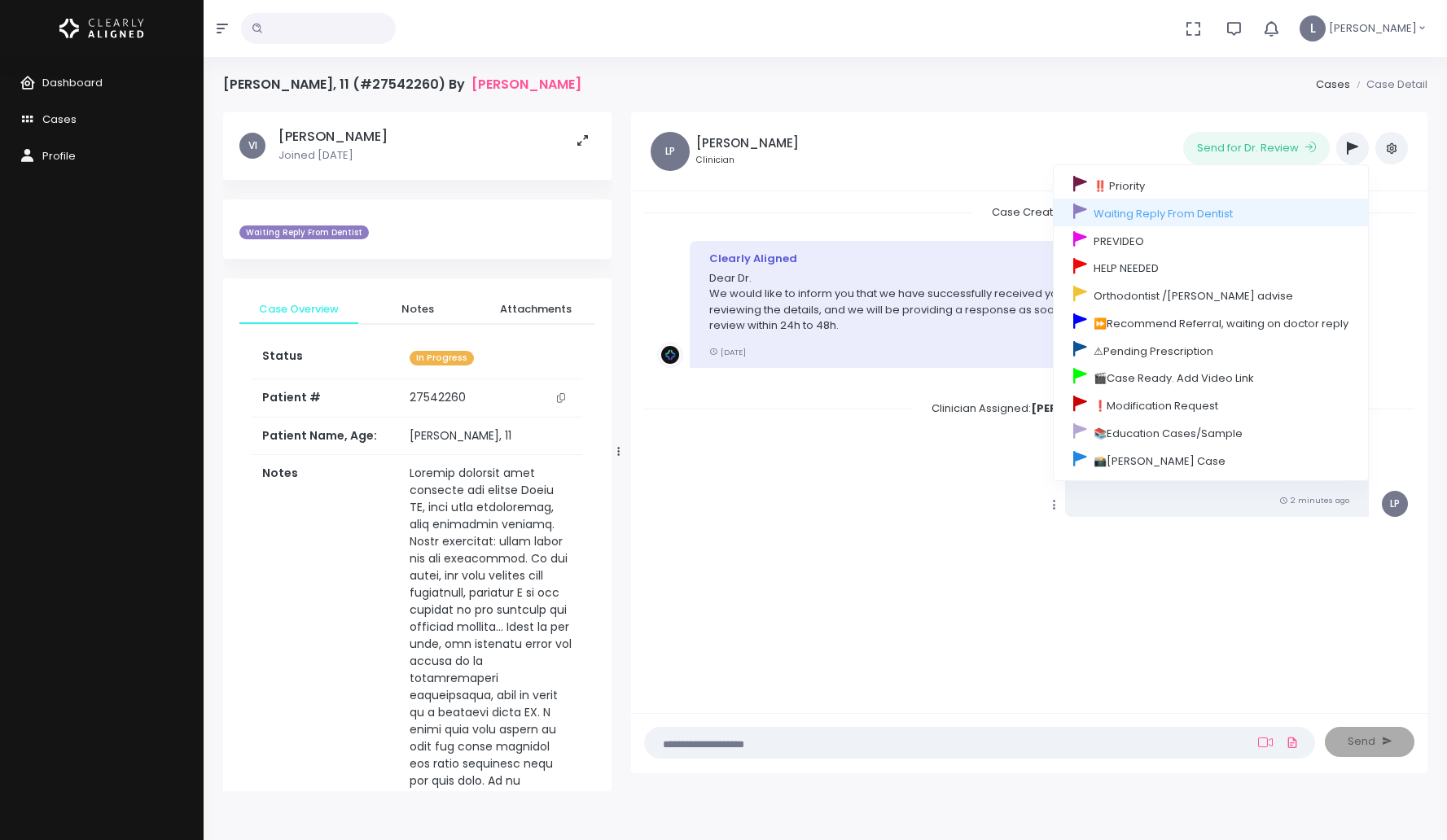
click at [1384, 154] on button "button" at bounding box center [1392, 148] width 32 height 32
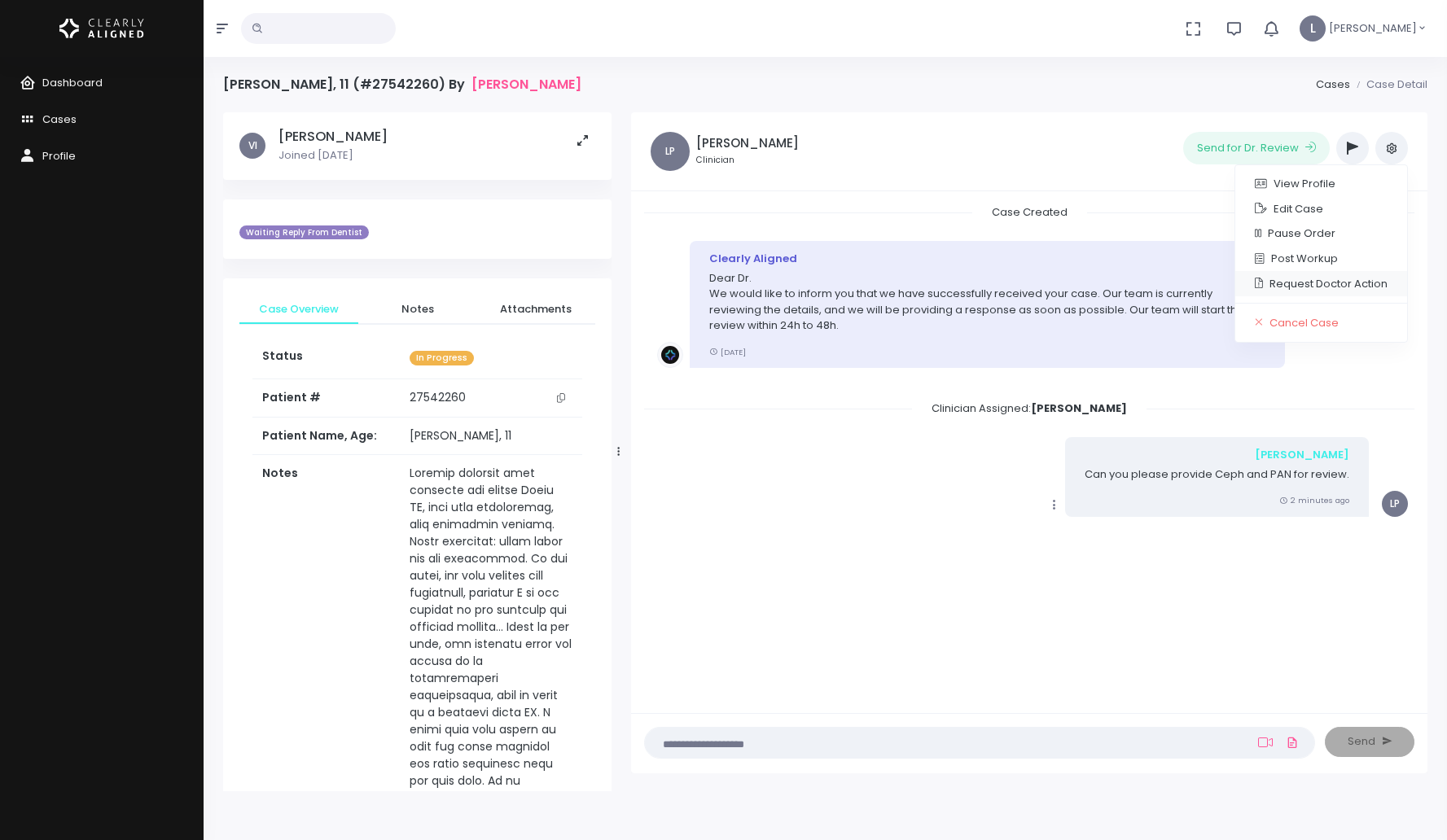
click at [1310, 284] on link "Request Doctor Action" at bounding box center [1321, 283] width 172 height 25
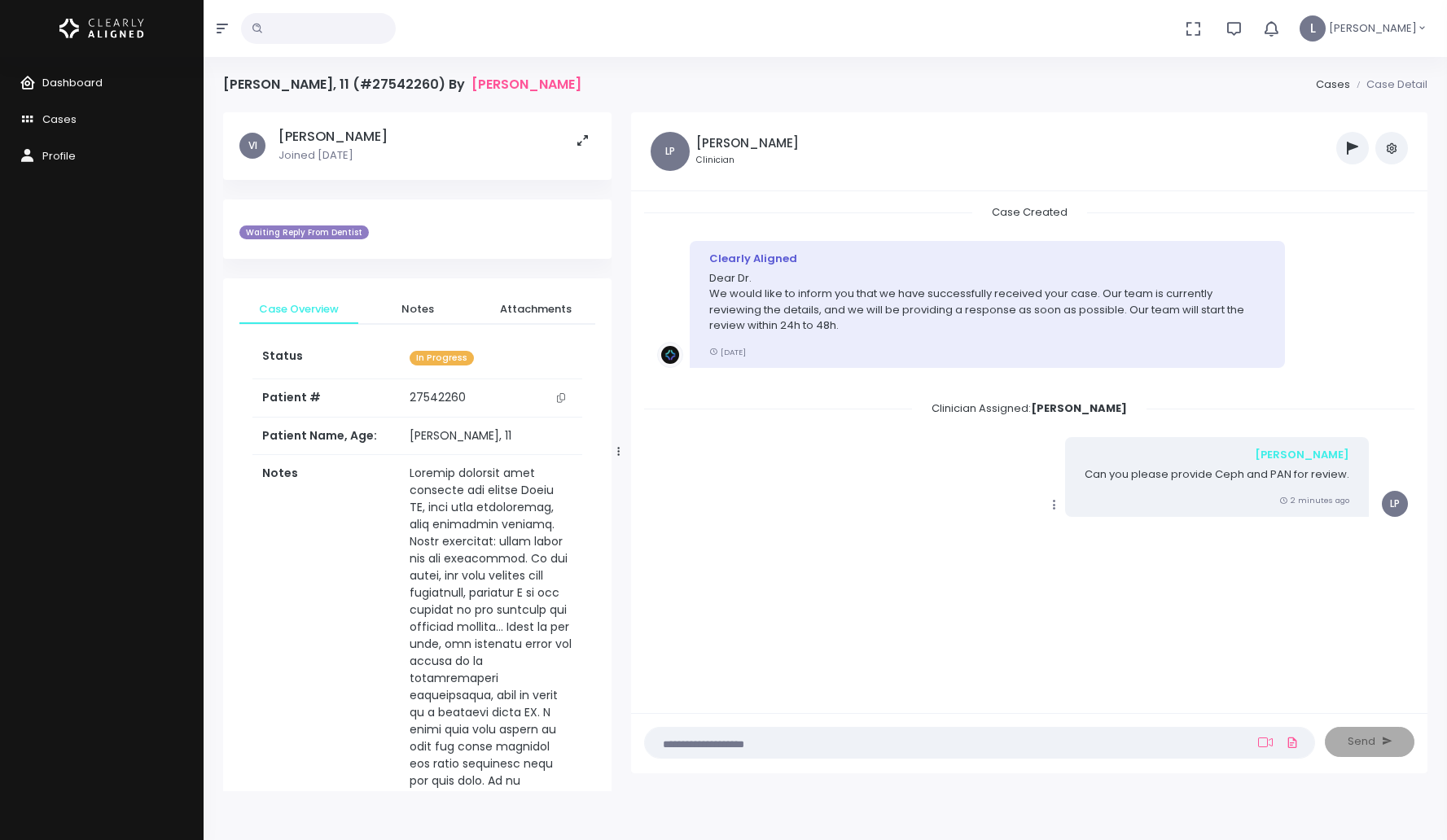
click at [86, 80] on span "Dashboard" at bounding box center [72, 83] width 60 height 15
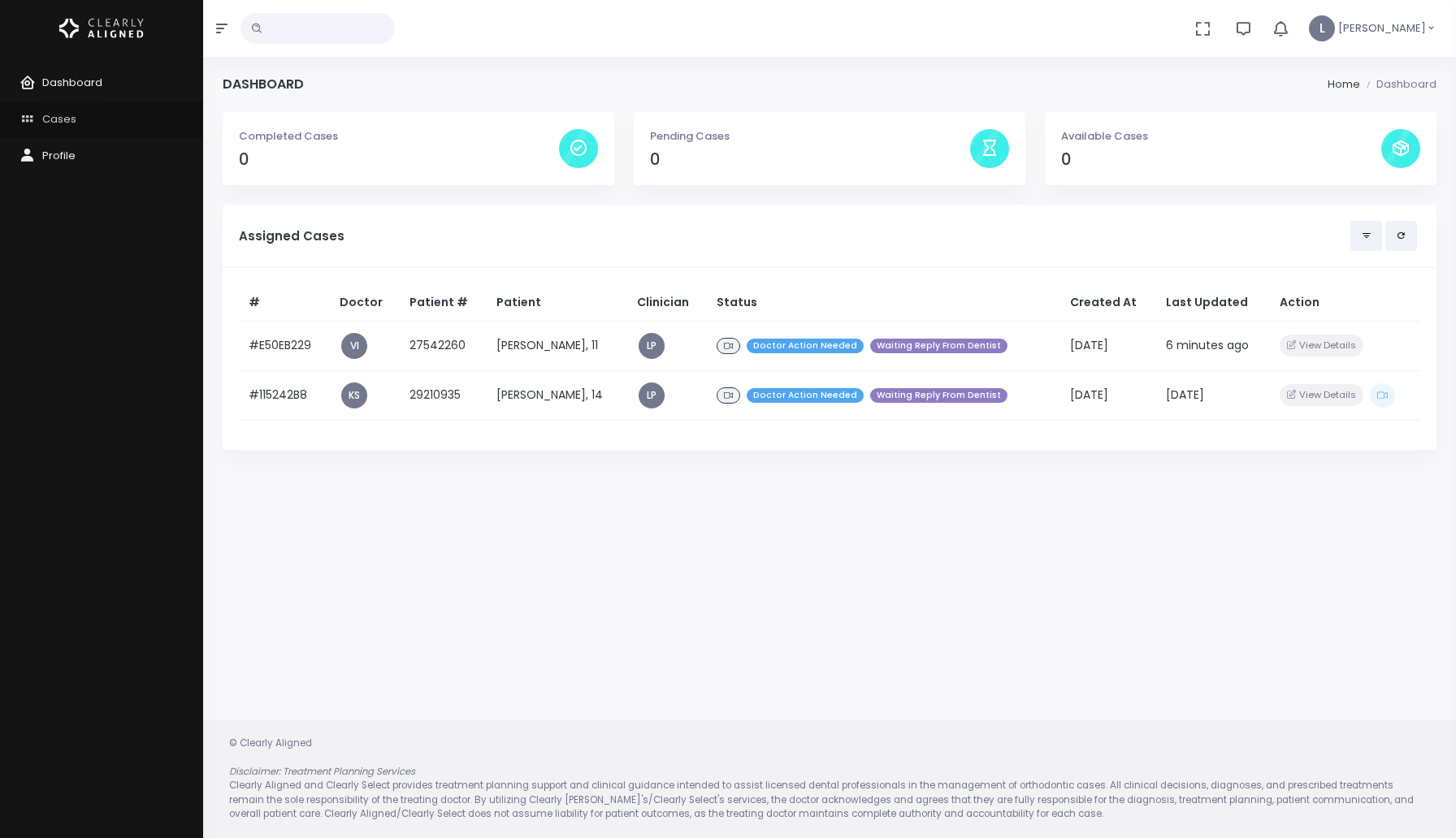
click at [73, 123] on span "Cases" at bounding box center [59, 119] width 34 height 15
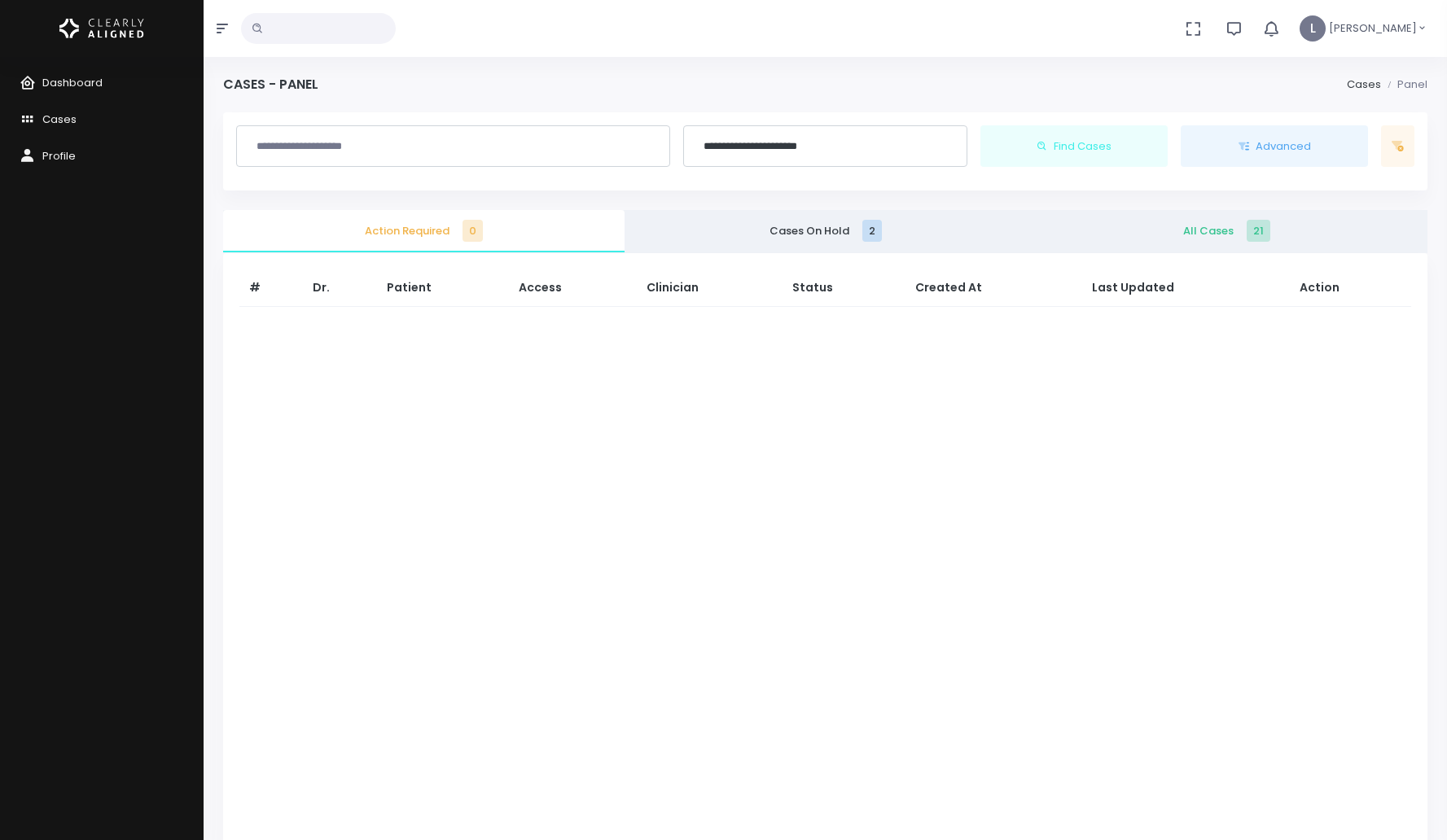
click at [1168, 237] on span "All Cases 21" at bounding box center [1227, 231] width 376 height 16
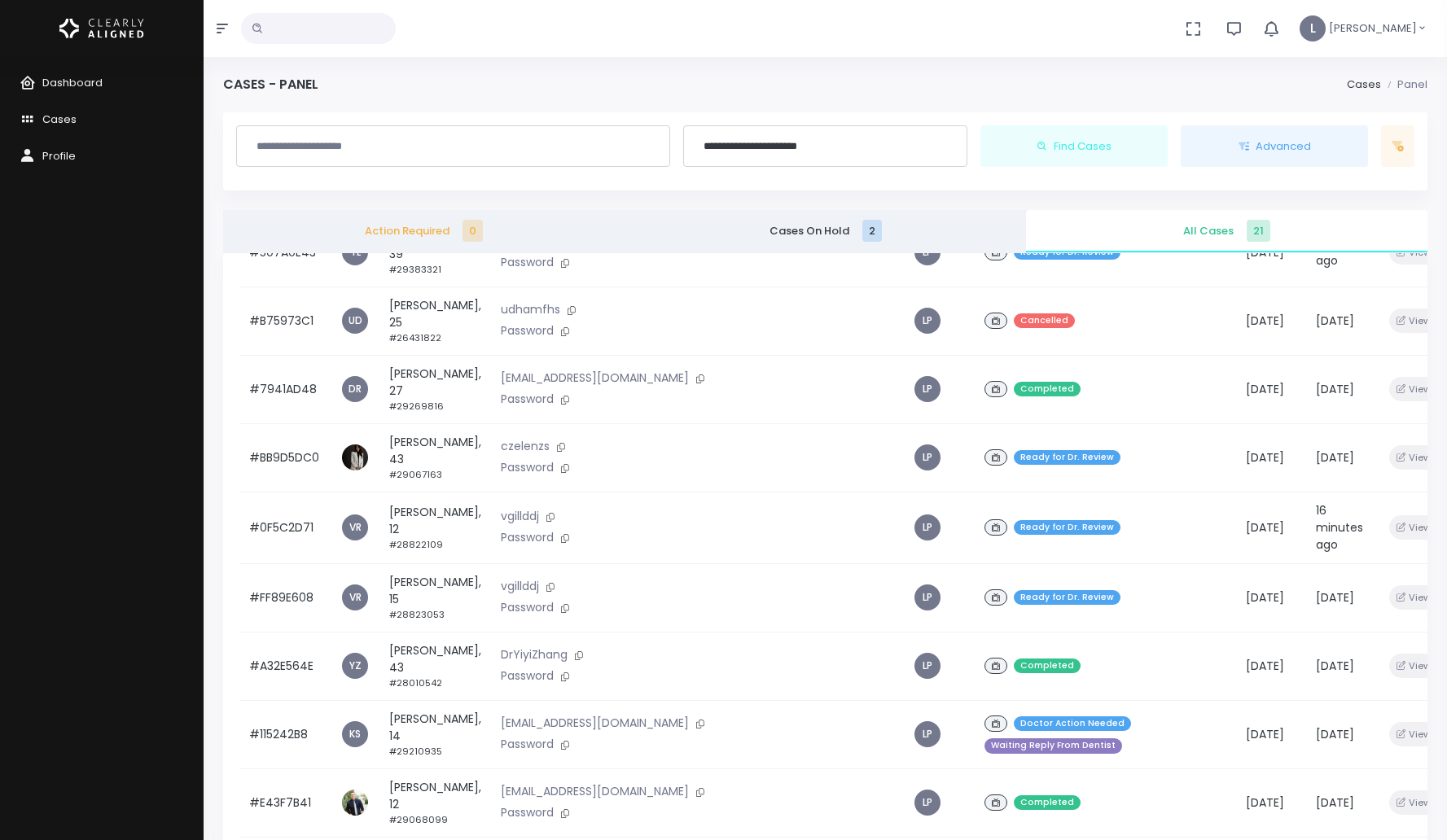
scroll to position [171, 0]
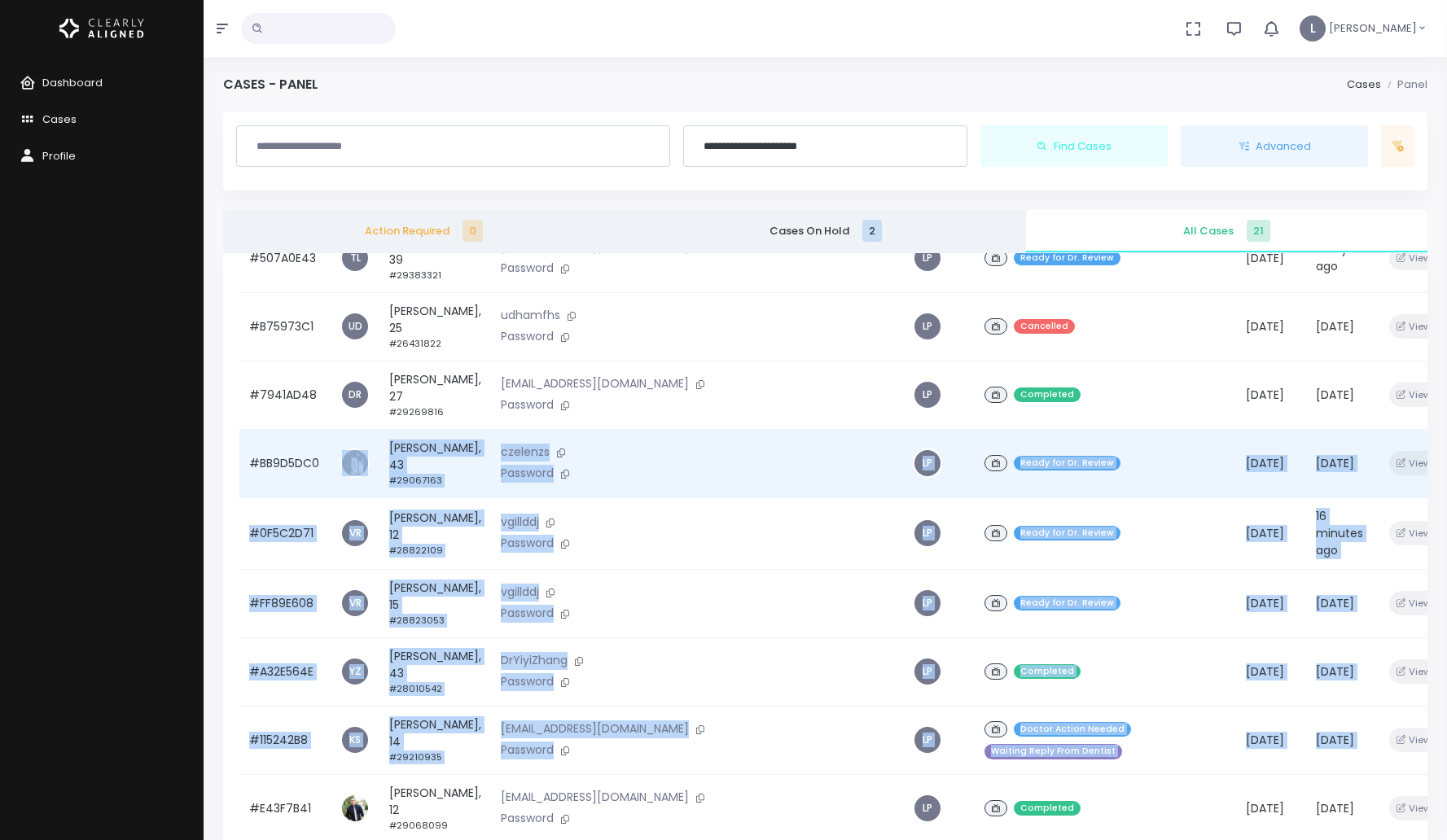
drag, startPoint x: 272, startPoint y: 762, endPoint x: 346, endPoint y: 422, distance: 348.0
drag, startPoint x: 291, startPoint y: 797, endPoint x: 325, endPoint y: 476, distance: 322.8
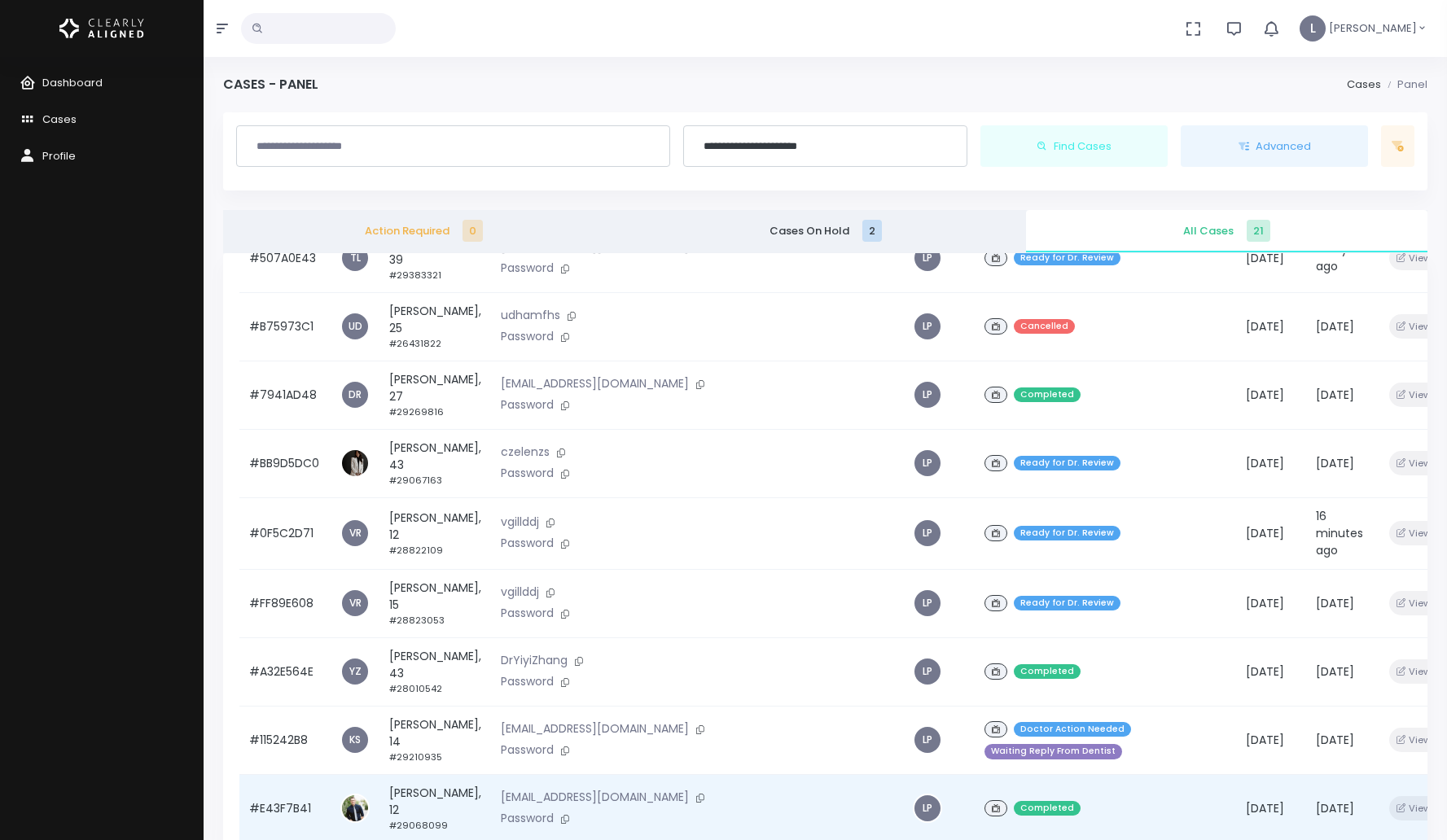
click at [325, 787] on td "#E43F7B41" at bounding box center [285, 809] width 92 height 69
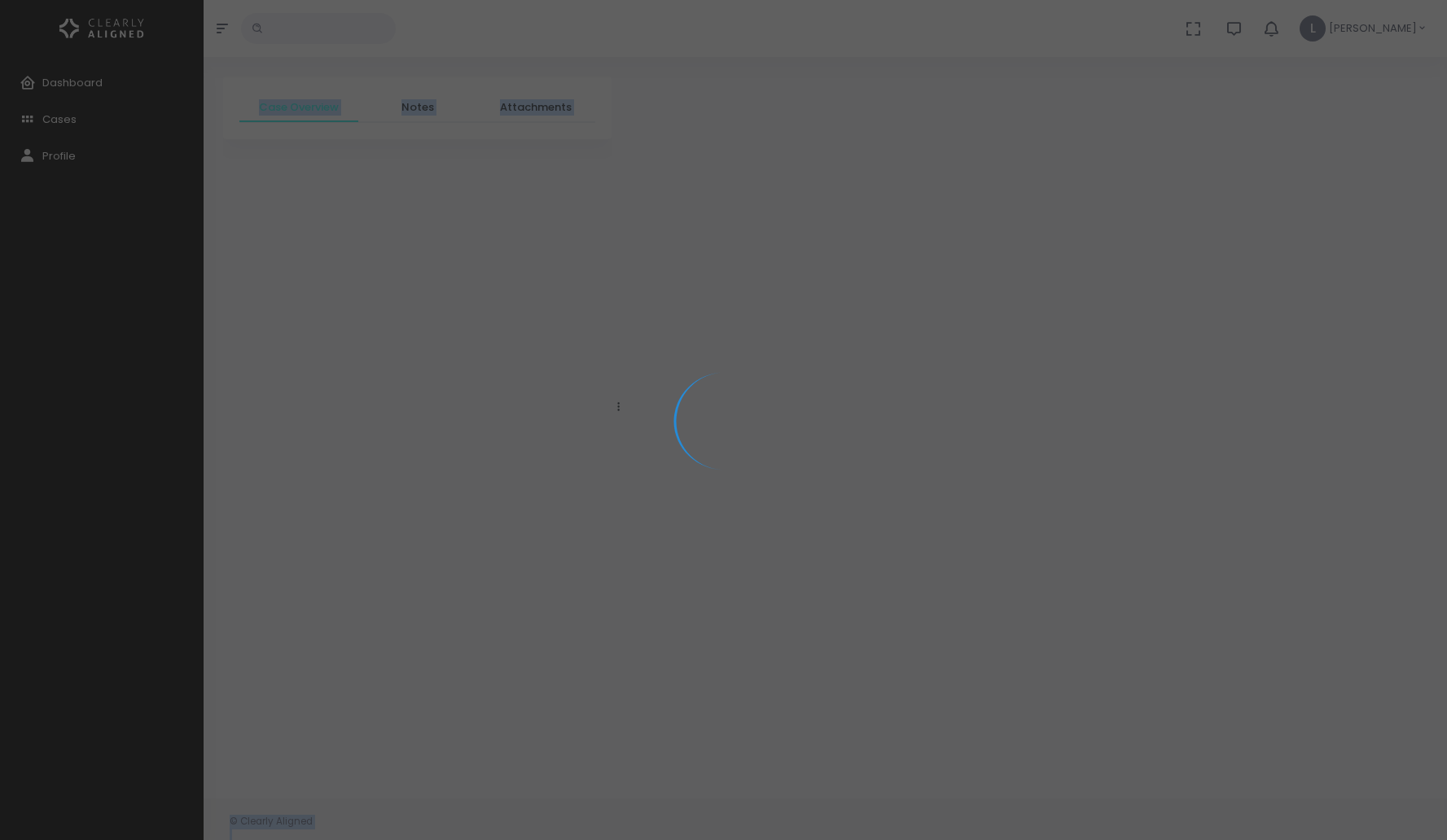
drag, startPoint x: 318, startPoint y: 788, endPoint x: 310, endPoint y: 284, distance: 504.1
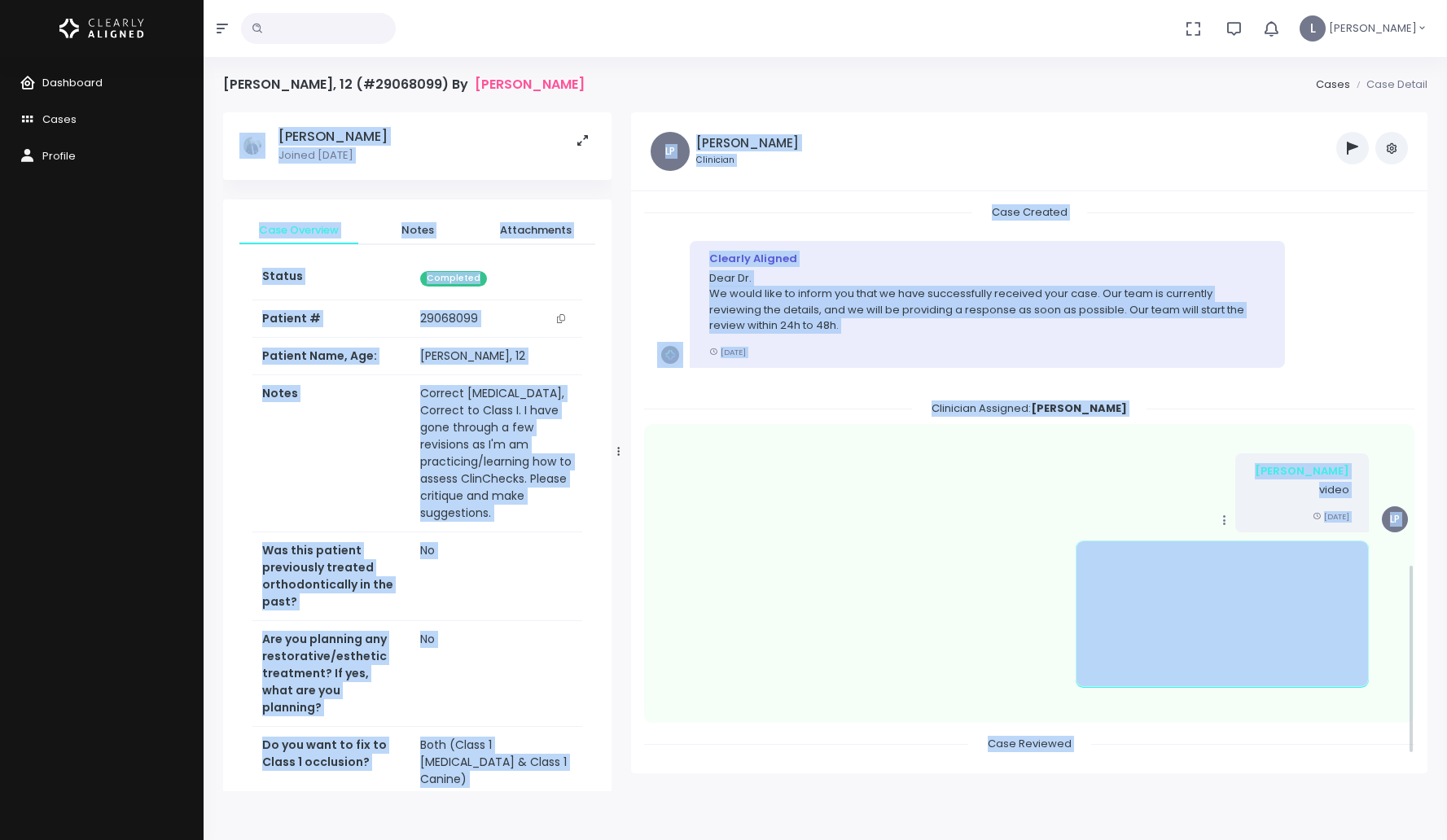
scroll to position [1038, 0]
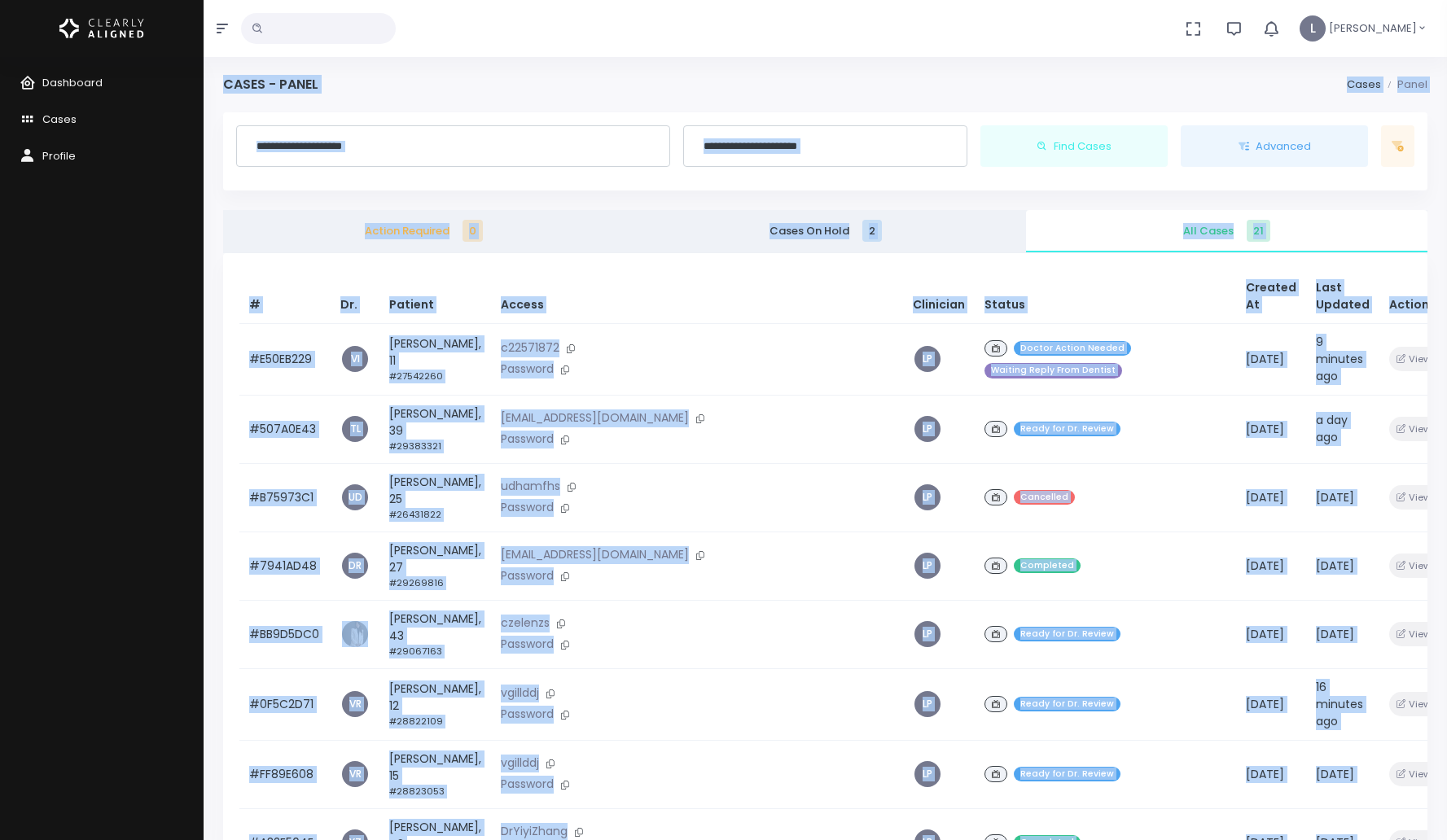
click at [1005, 297] on th "Status" at bounding box center [1106, 297] width 261 height 54
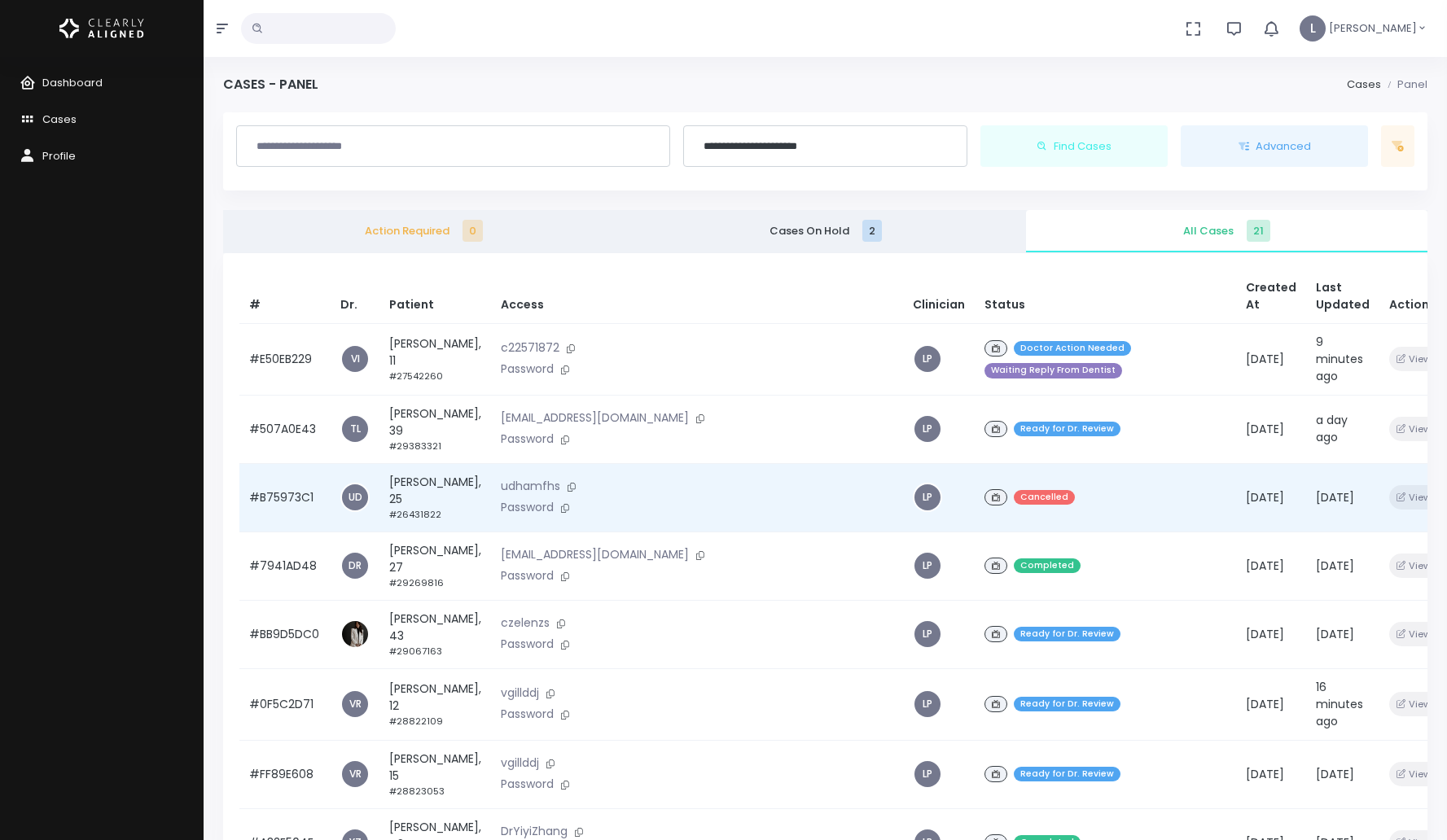
click at [426, 487] on td "Joel Kovacs, 25 #26431822" at bounding box center [435, 498] width 112 height 69
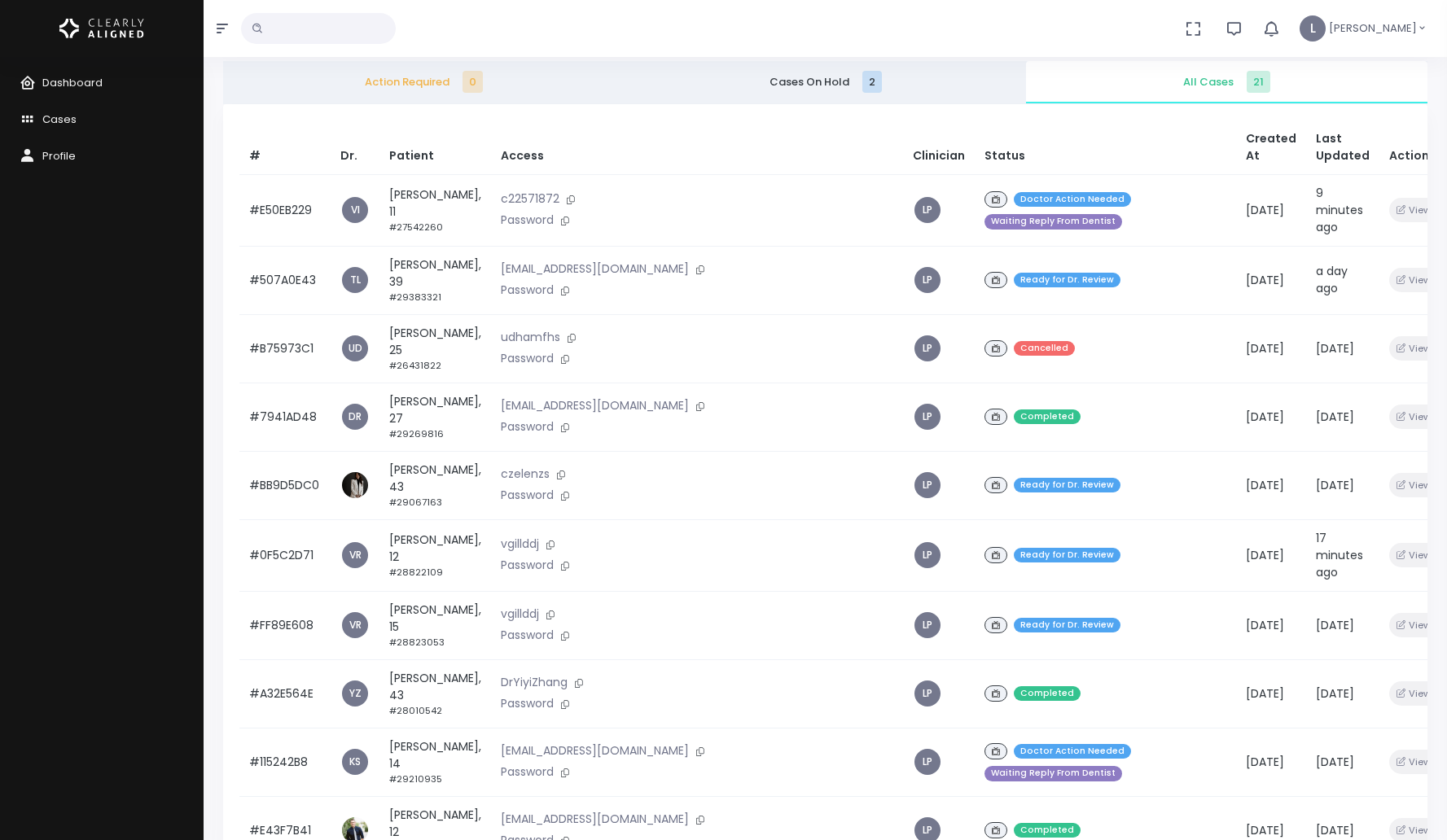
scroll to position [148, 0]
